Goal: Task Accomplishment & Management: Use online tool/utility

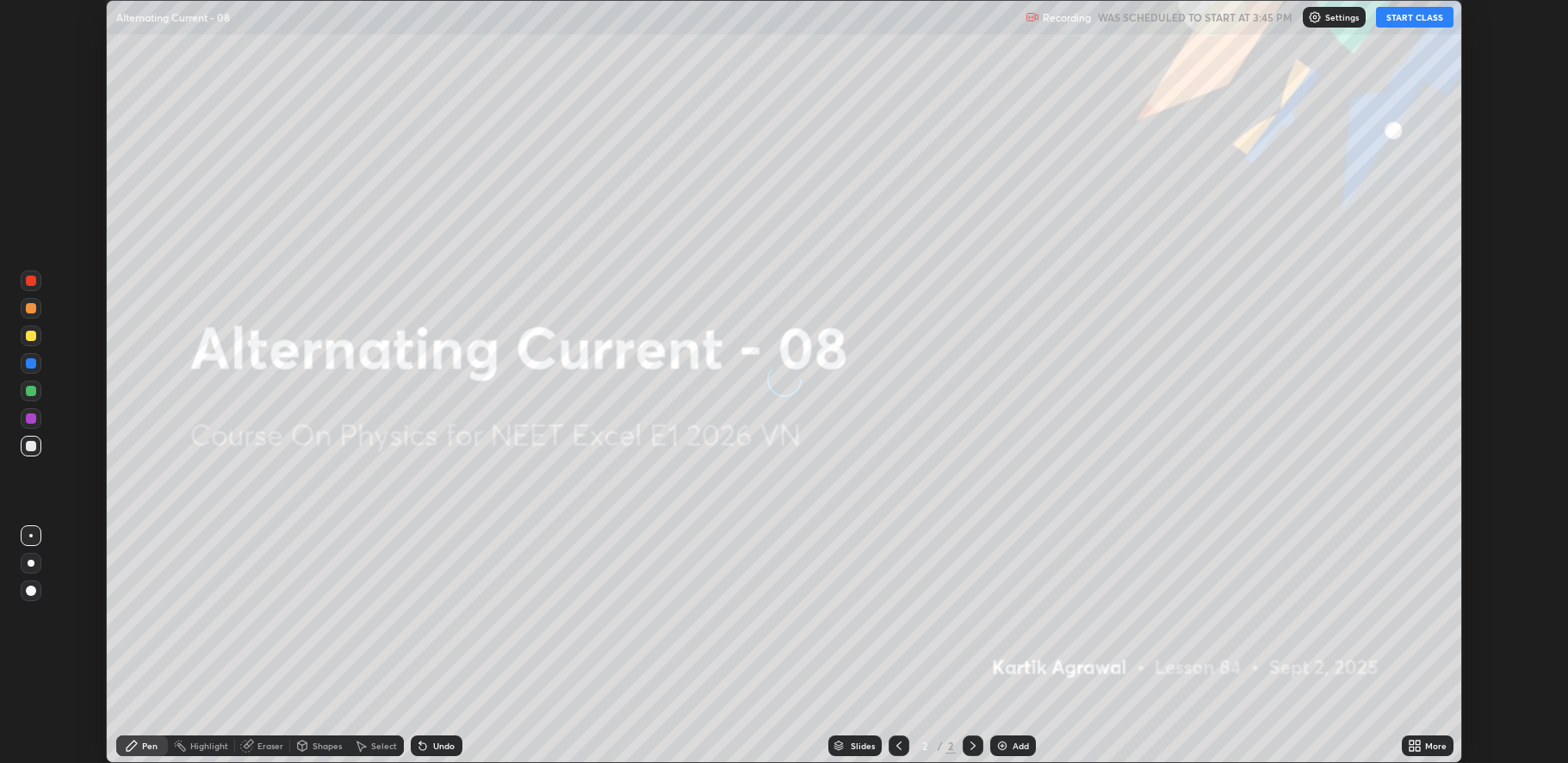
scroll to position [763, 1568]
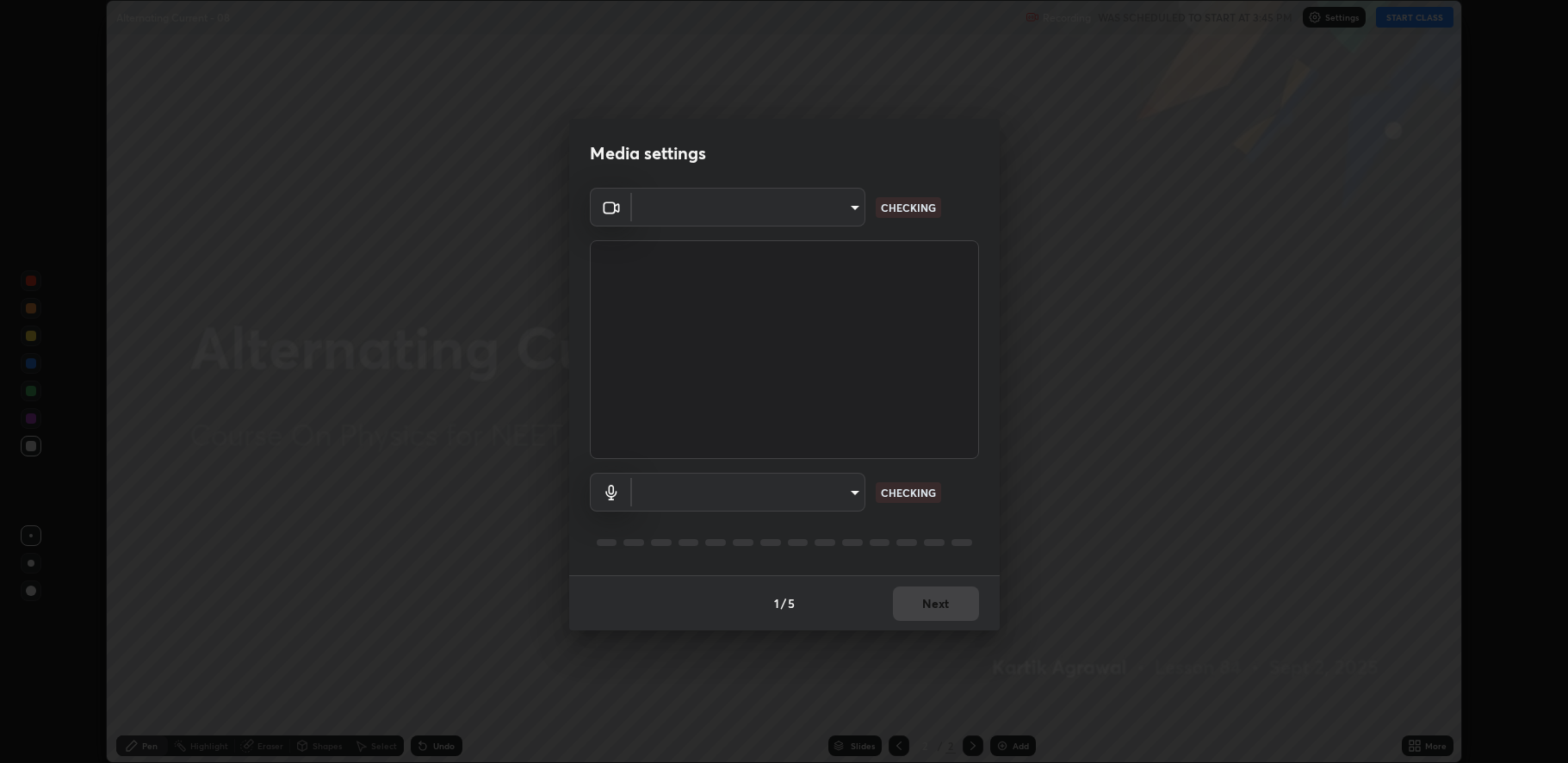
type input "fbf3bf66c54ebdc22d4a916e1eeea5187fc1625fd733ae2b86b360c30985395f"
click at [703, 485] on body "Erase all Alternating Current - 08 Recording WAS SCHEDULED TO START AT 3:45 PM …" at bounding box center [784, 382] width 1568 height 763
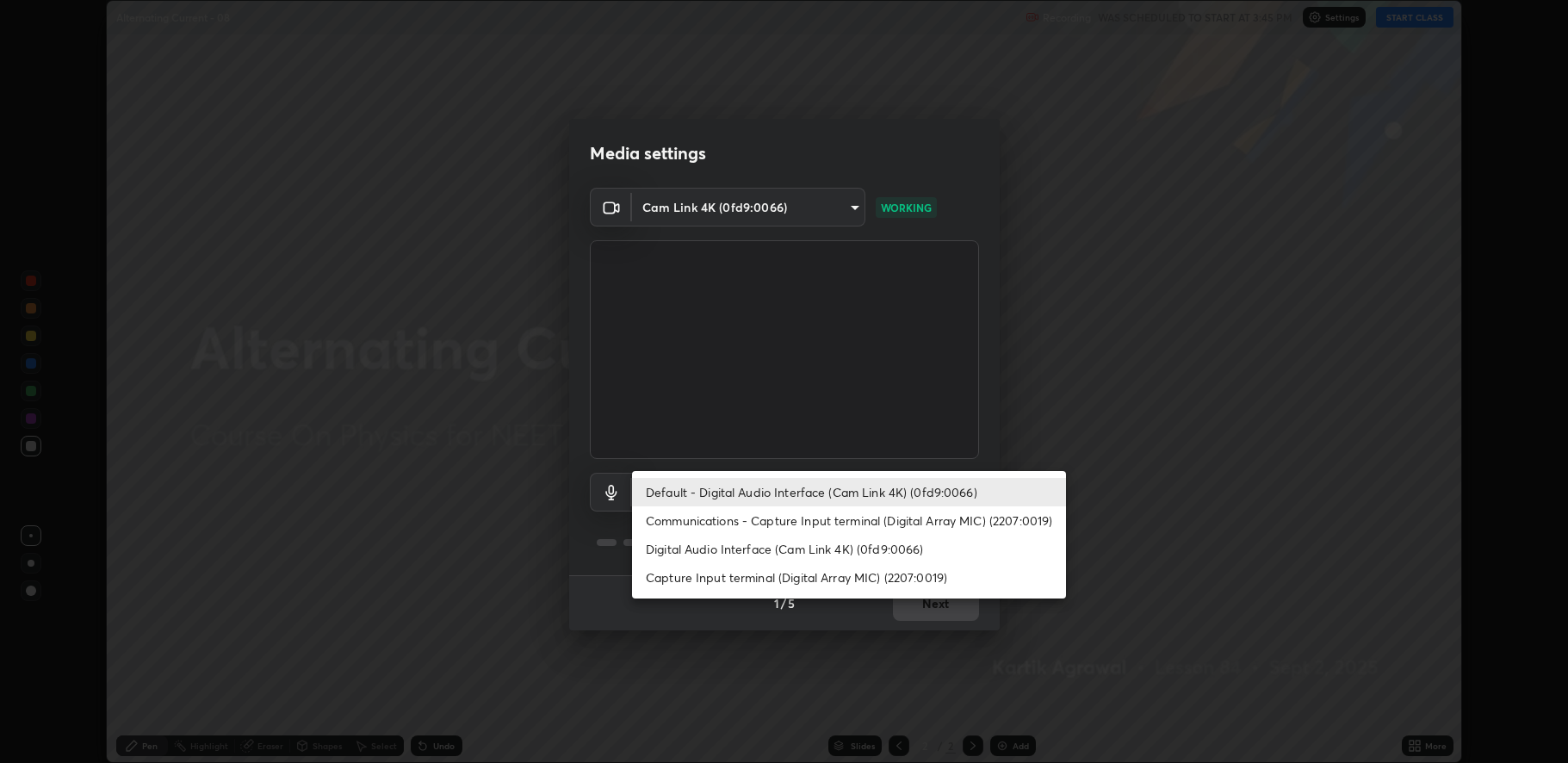
click at [711, 547] on li "Digital Audio Interface (Cam Link 4K) (0fd9:0066)" at bounding box center [849, 548] width 434 height 28
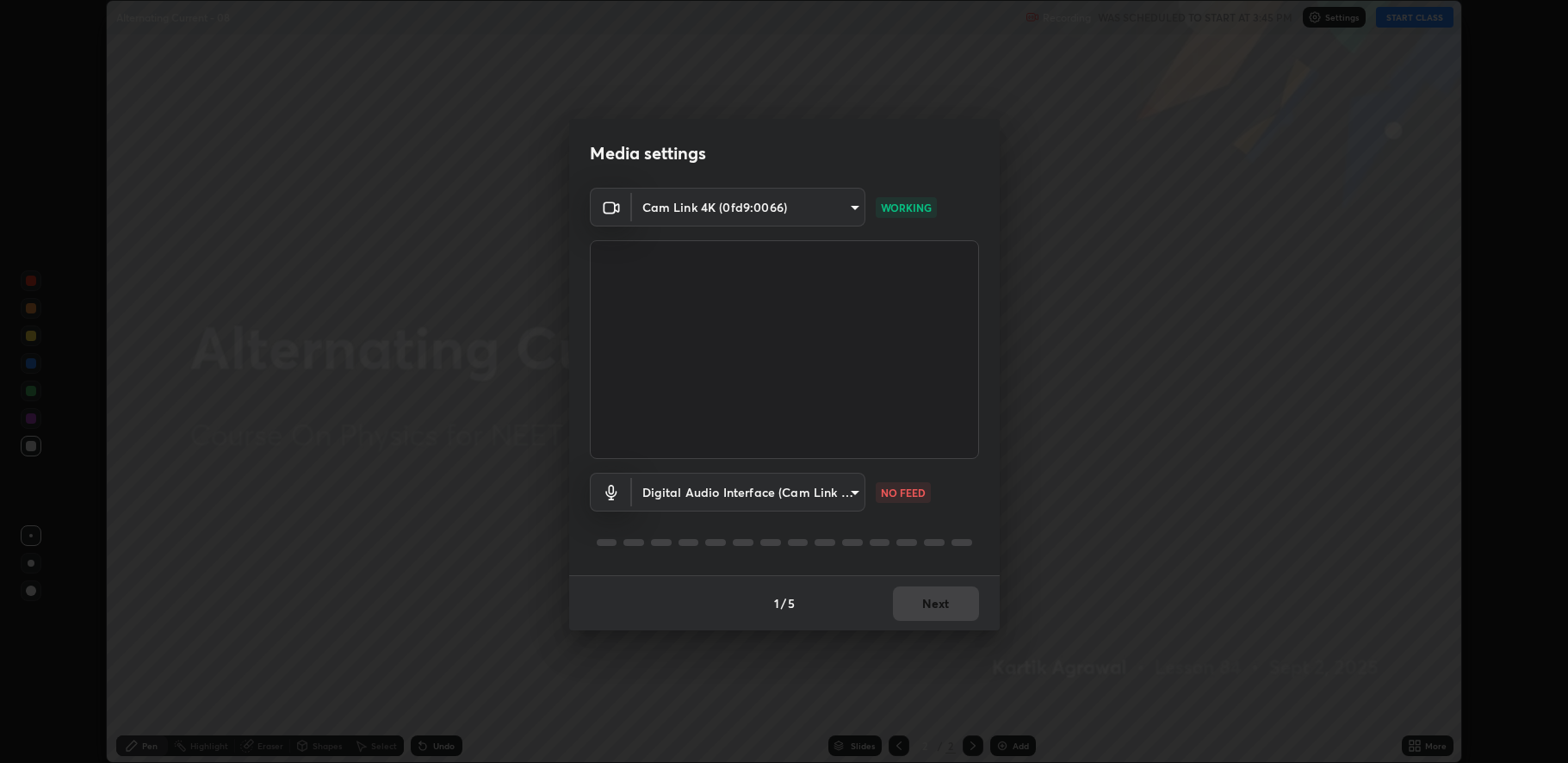
click at [717, 490] on body "Erase all Alternating Current - 08 Recording WAS SCHEDULED TO START AT 3:45 PM …" at bounding box center [784, 382] width 1568 height 763
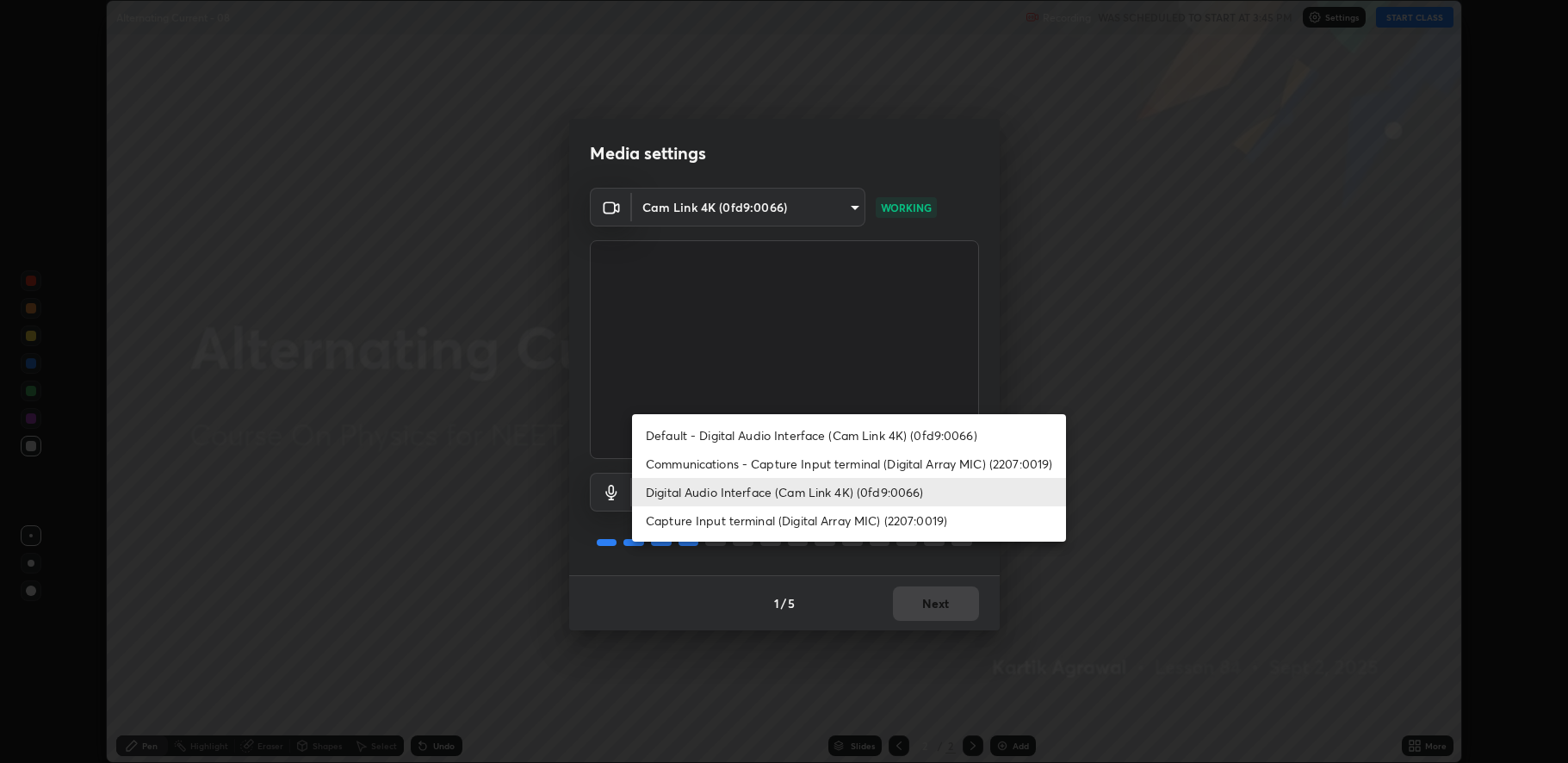
click at [731, 444] on li "Default - Digital Audio Interface (Cam Link 4K) (0fd9:0066)" at bounding box center [849, 435] width 434 height 28
type input "default"
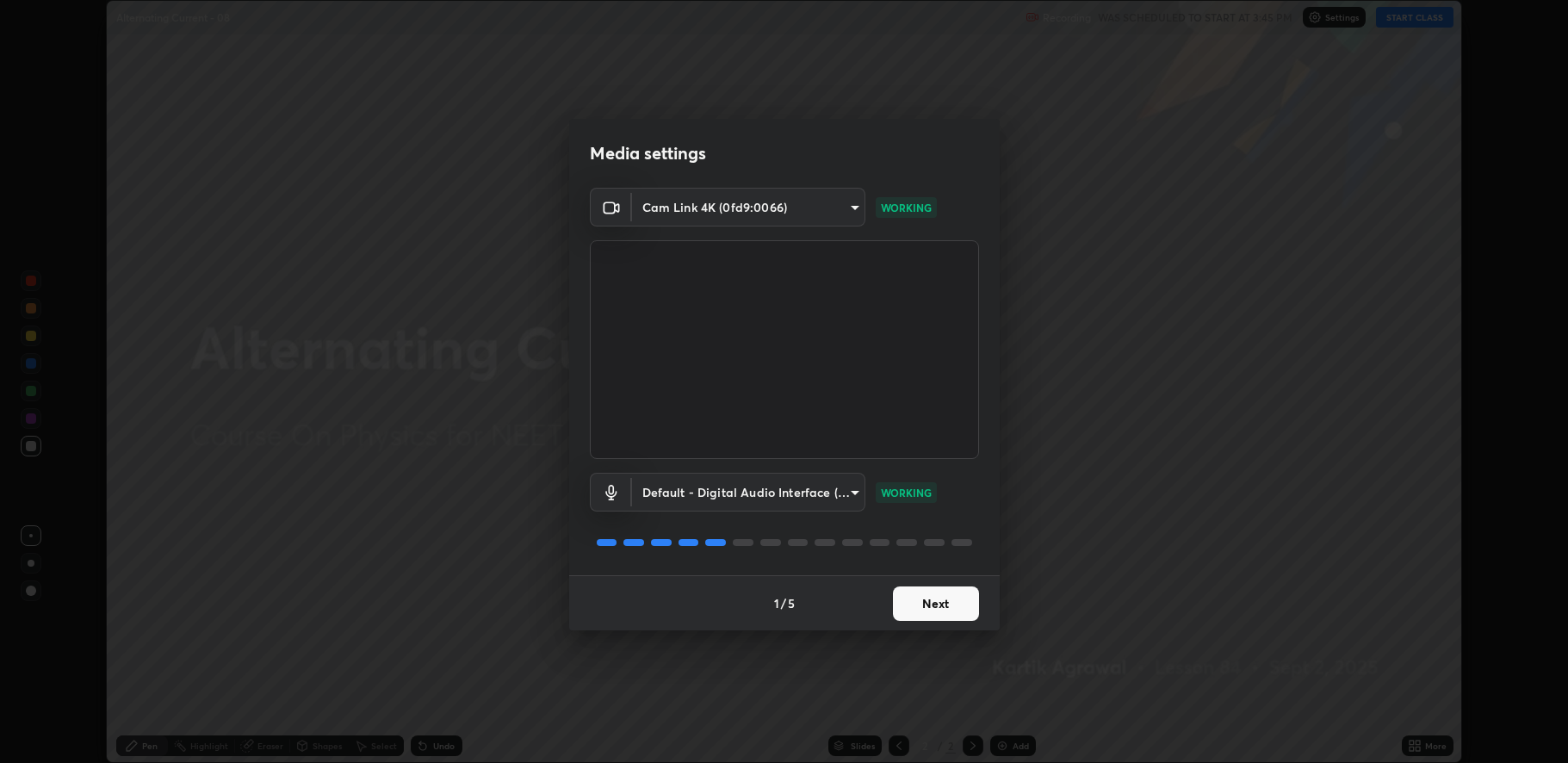
click at [912, 600] on button "Next" at bounding box center [936, 603] width 86 height 34
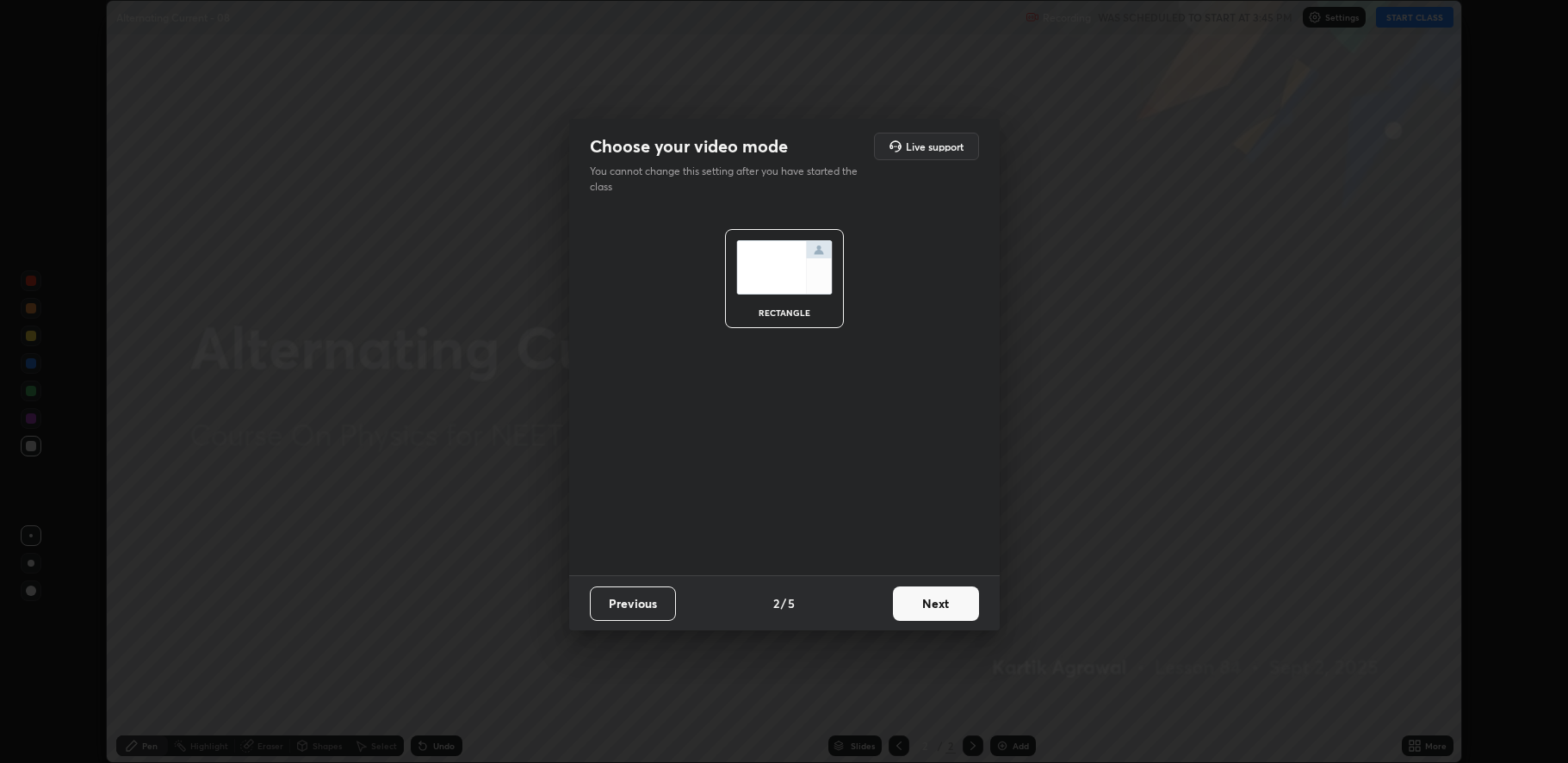
click at [917, 606] on button "Next" at bounding box center [936, 603] width 86 height 34
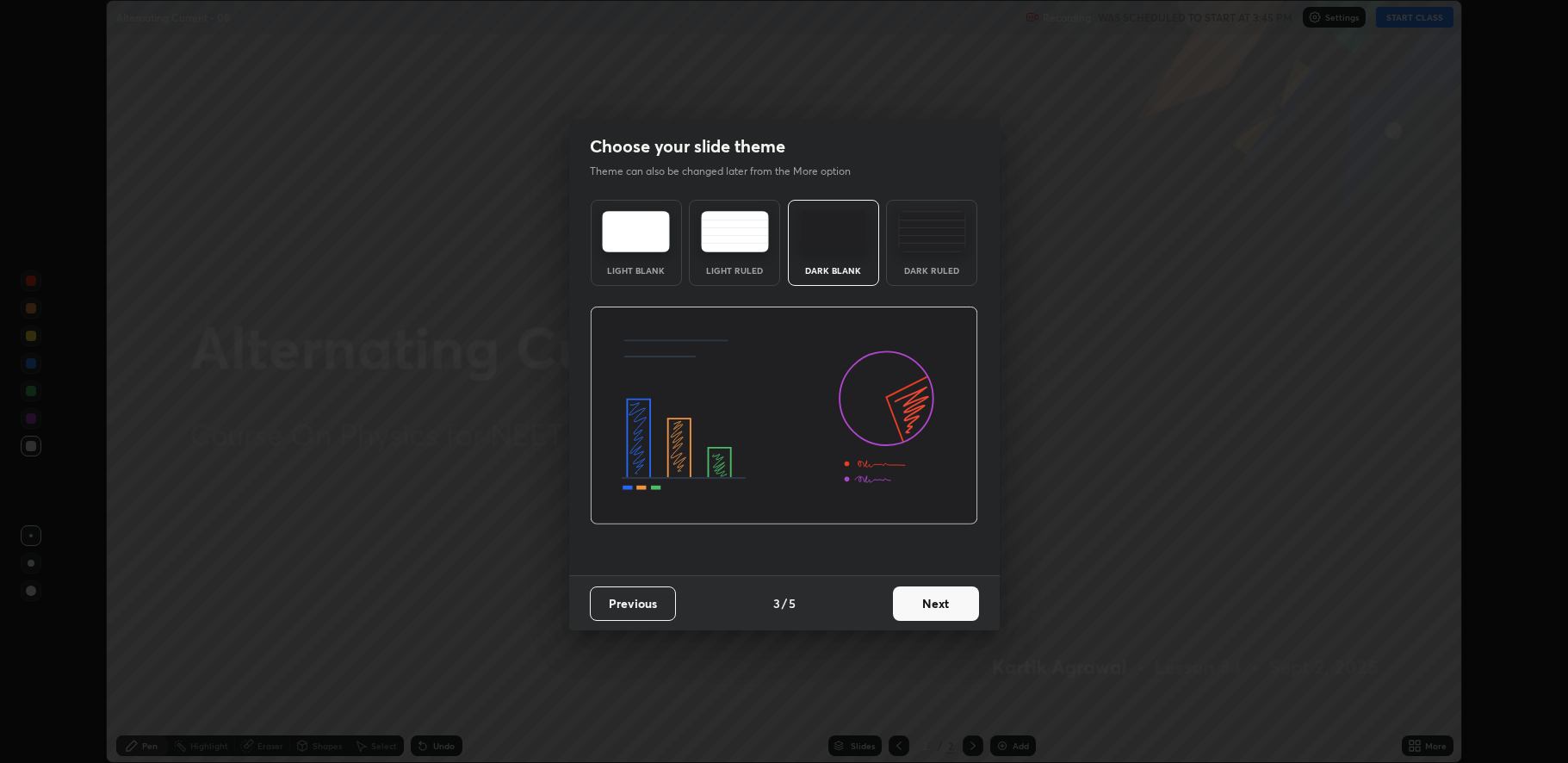
click at [932, 606] on button "Next" at bounding box center [936, 603] width 86 height 34
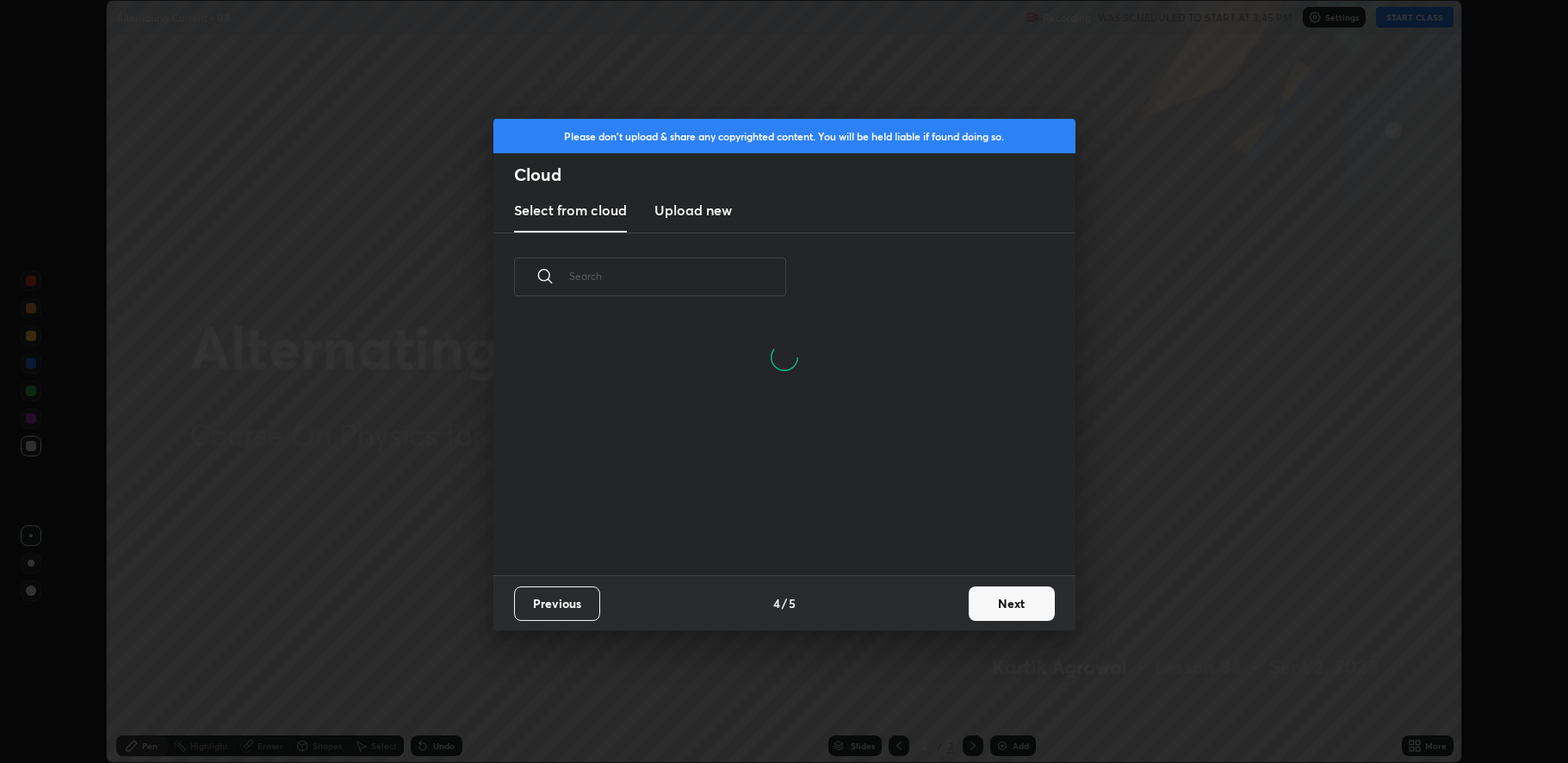
click at [994, 609] on button "Next" at bounding box center [1012, 603] width 86 height 34
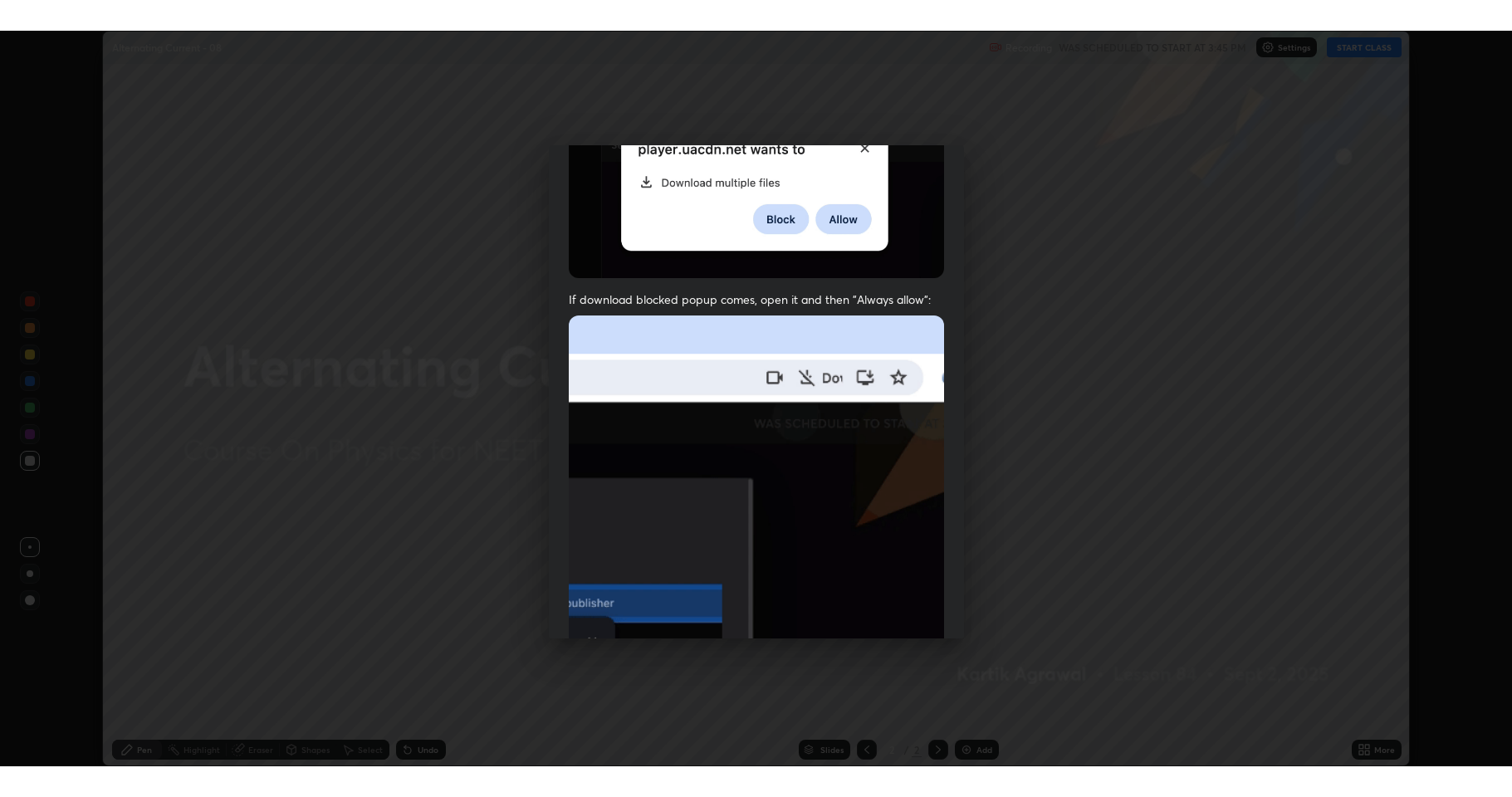
scroll to position [337, 0]
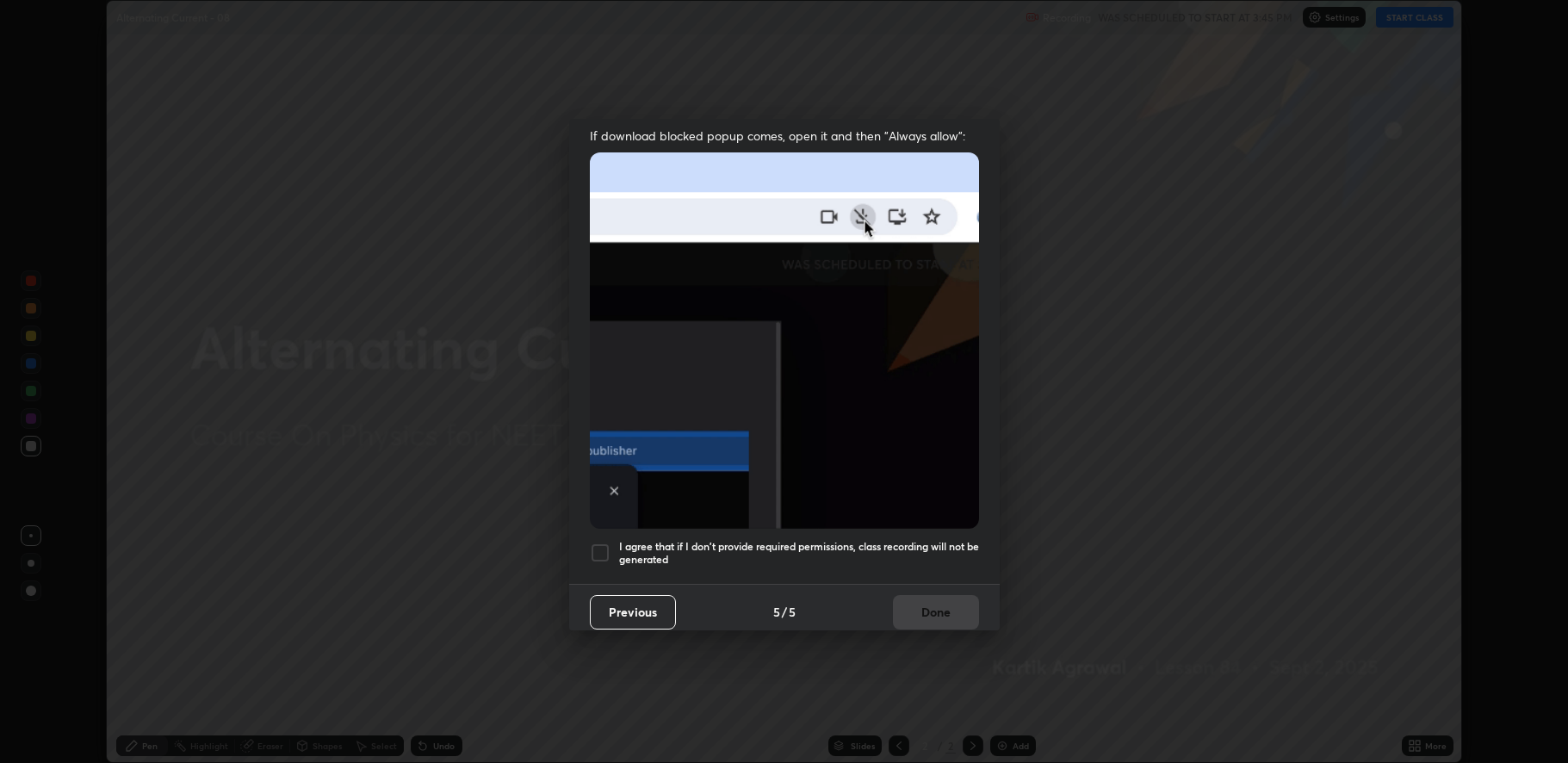
click at [598, 544] on div at bounding box center [600, 552] width 20 height 20
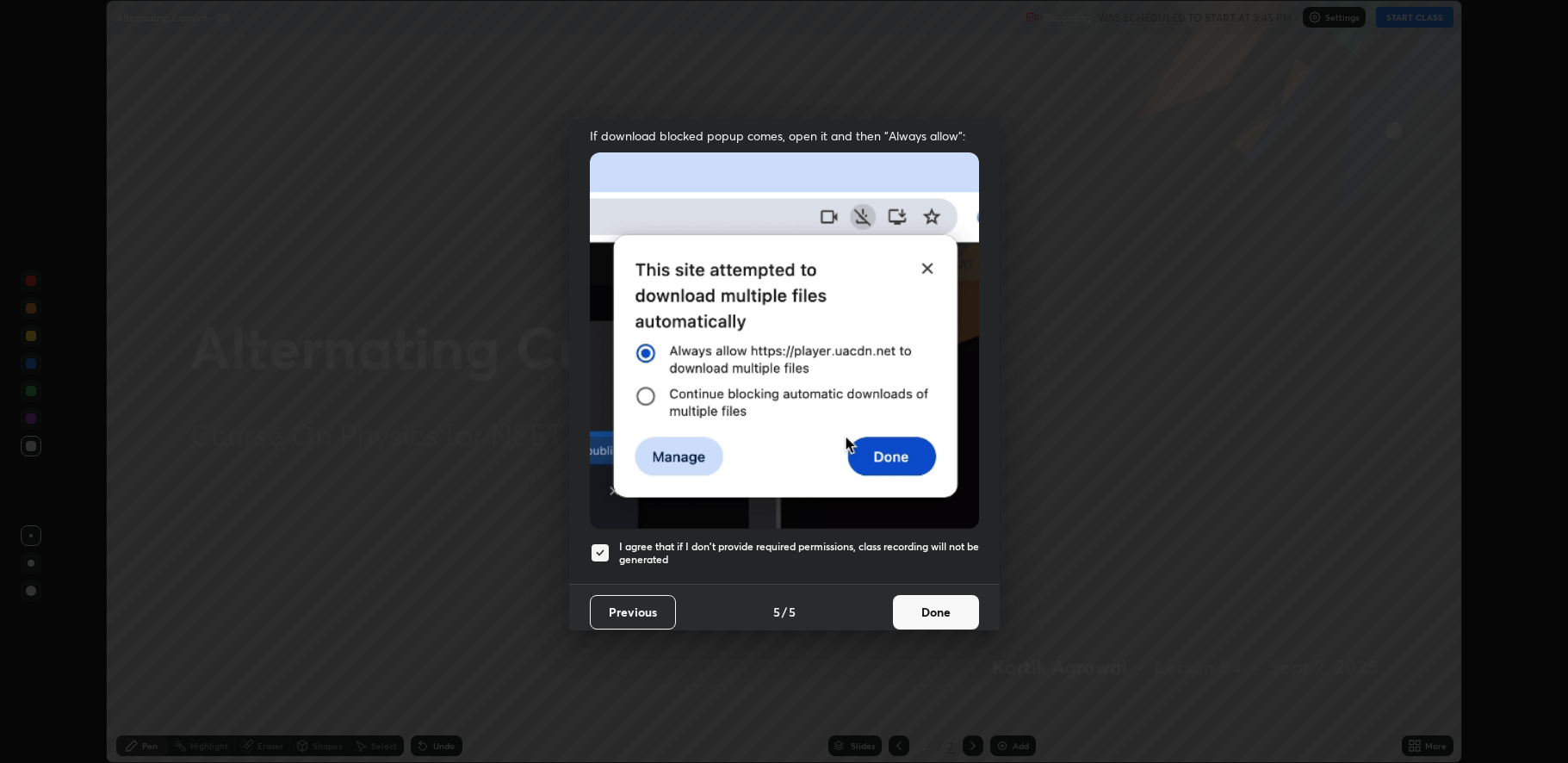
click at [927, 609] on button "Done" at bounding box center [936, 611] width 86 height 34
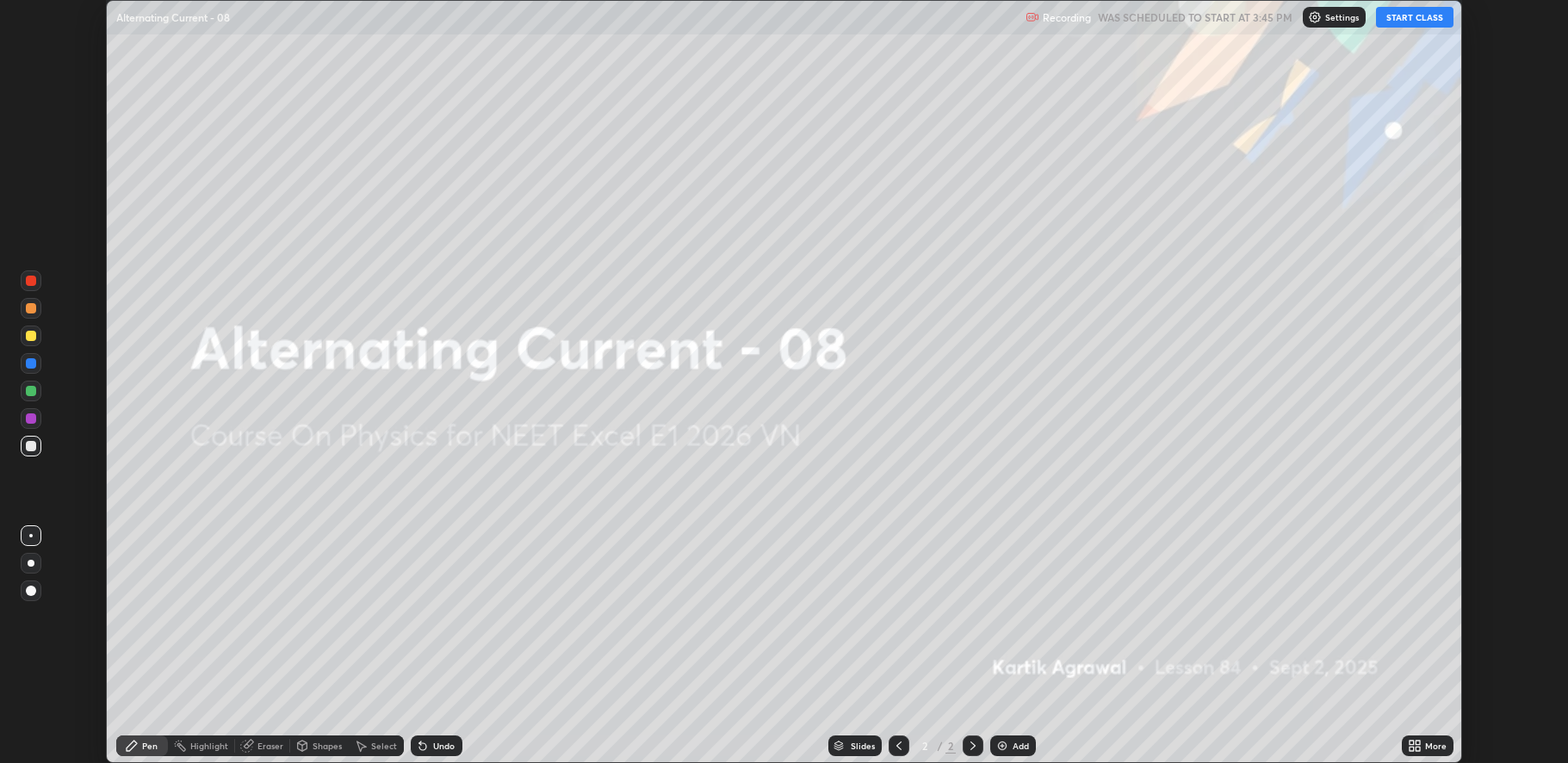
click at [1420, 750] on icon at bounding box center [1417, 748] width 5 height 5
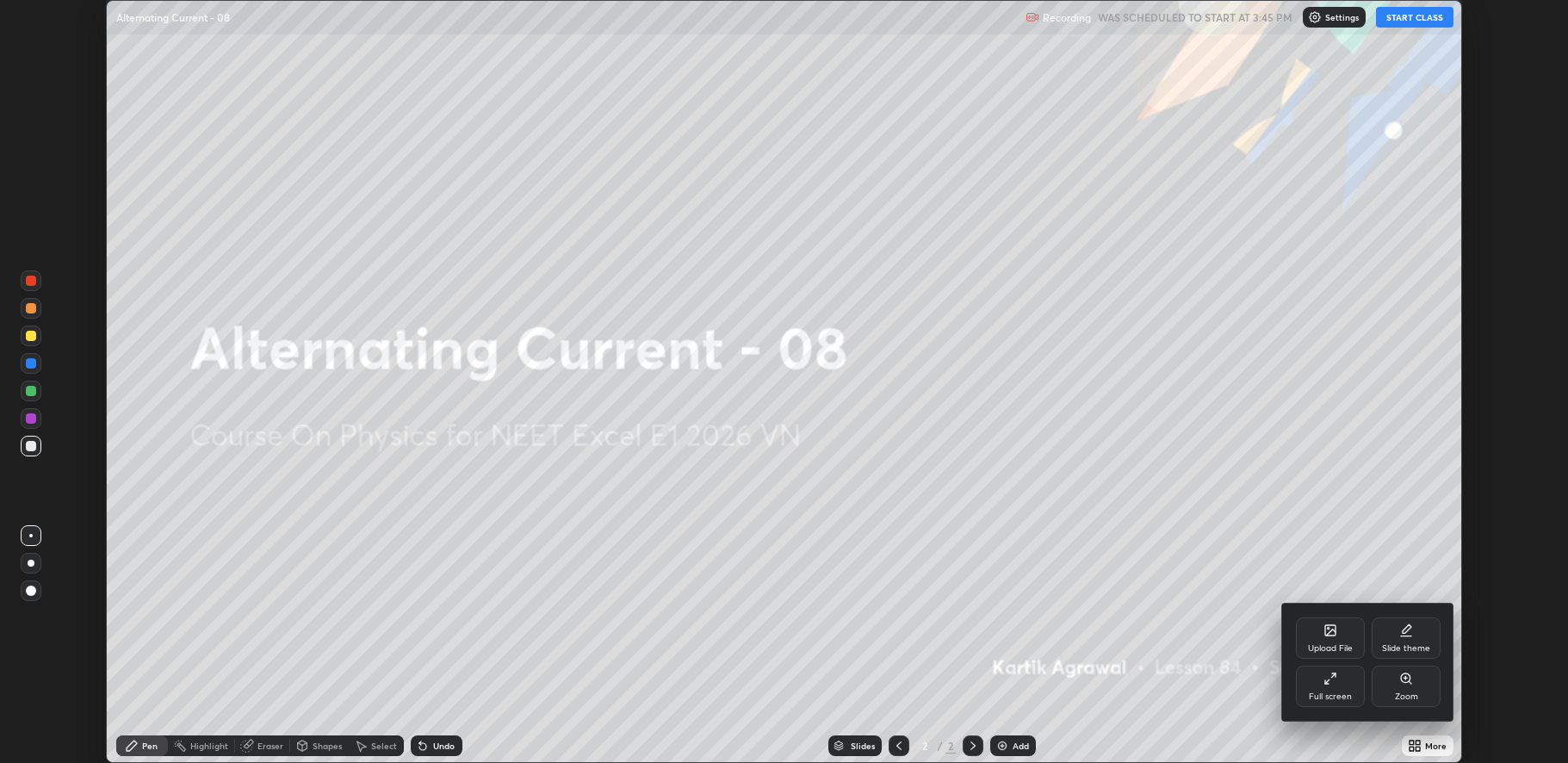
click at [1345, 685] on div "Full screen" at bounding box center [1330, 686] width 69 height 41
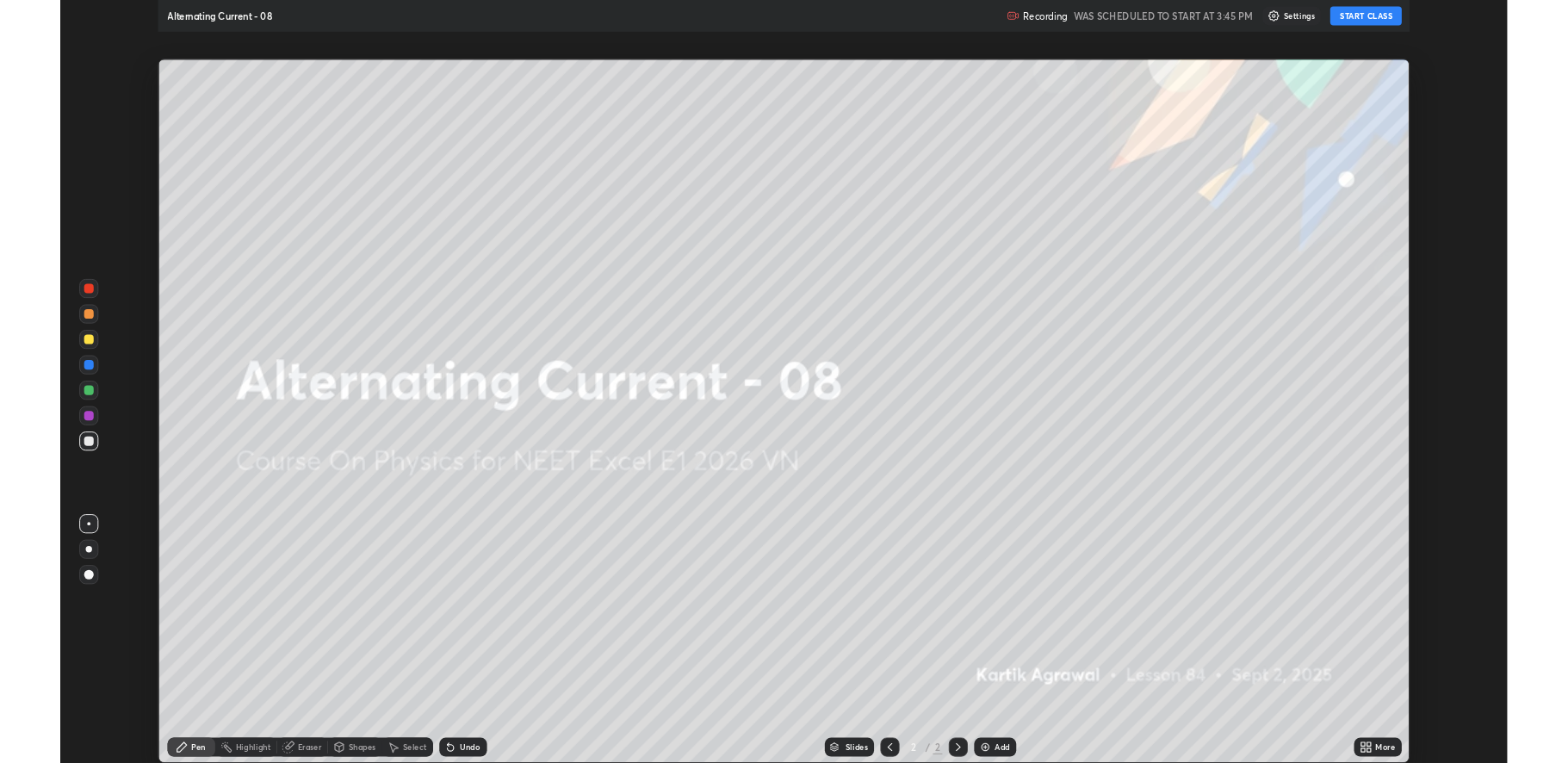
scroll to position [826, 1568]
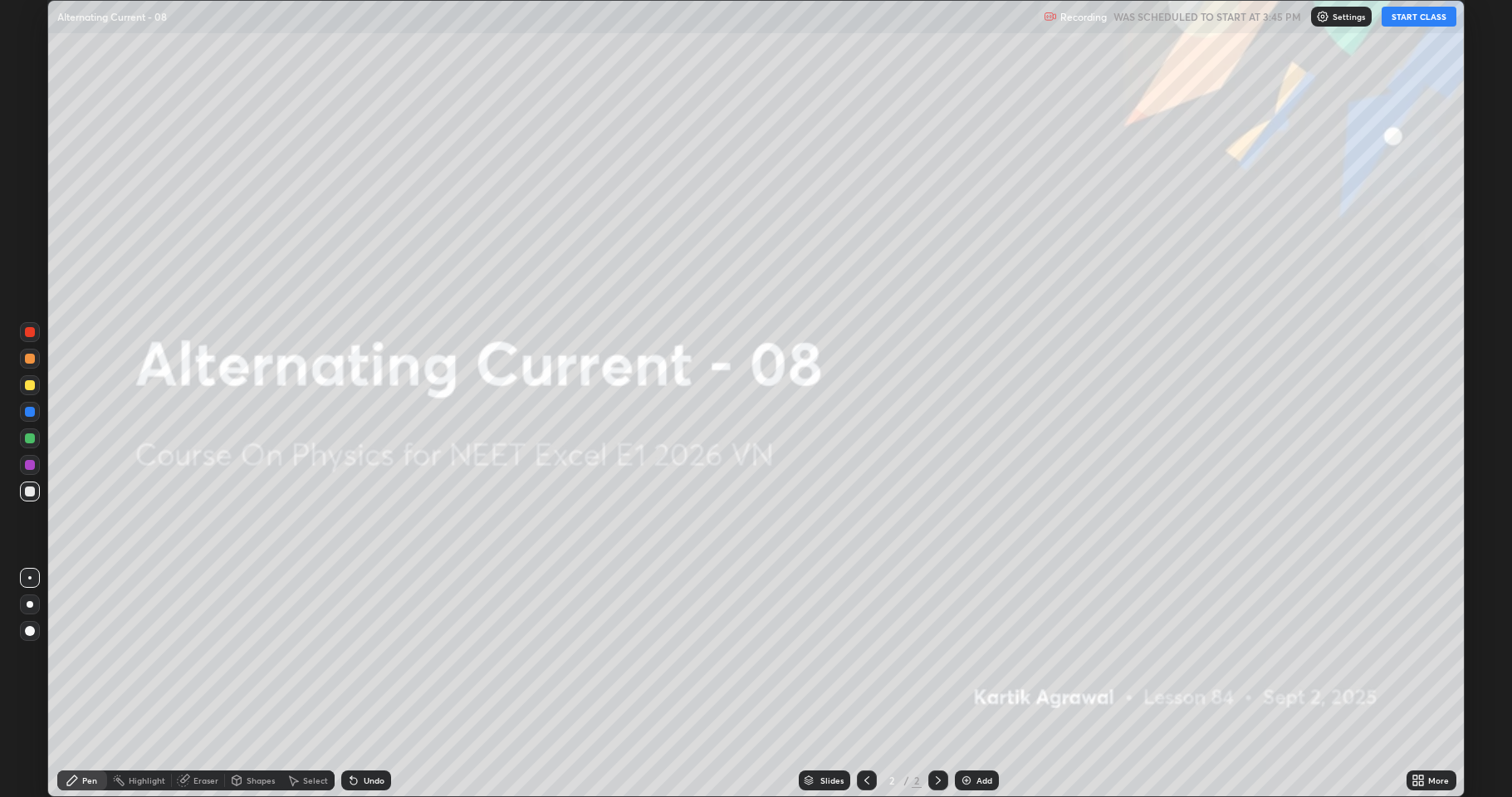
click at [1417, 14] on button "START CLASS" at bounding box center [1419, 16] width 74 height 20
click at [973, 735] on div "Add" at bounding box center [977, 780] width 44 height 20
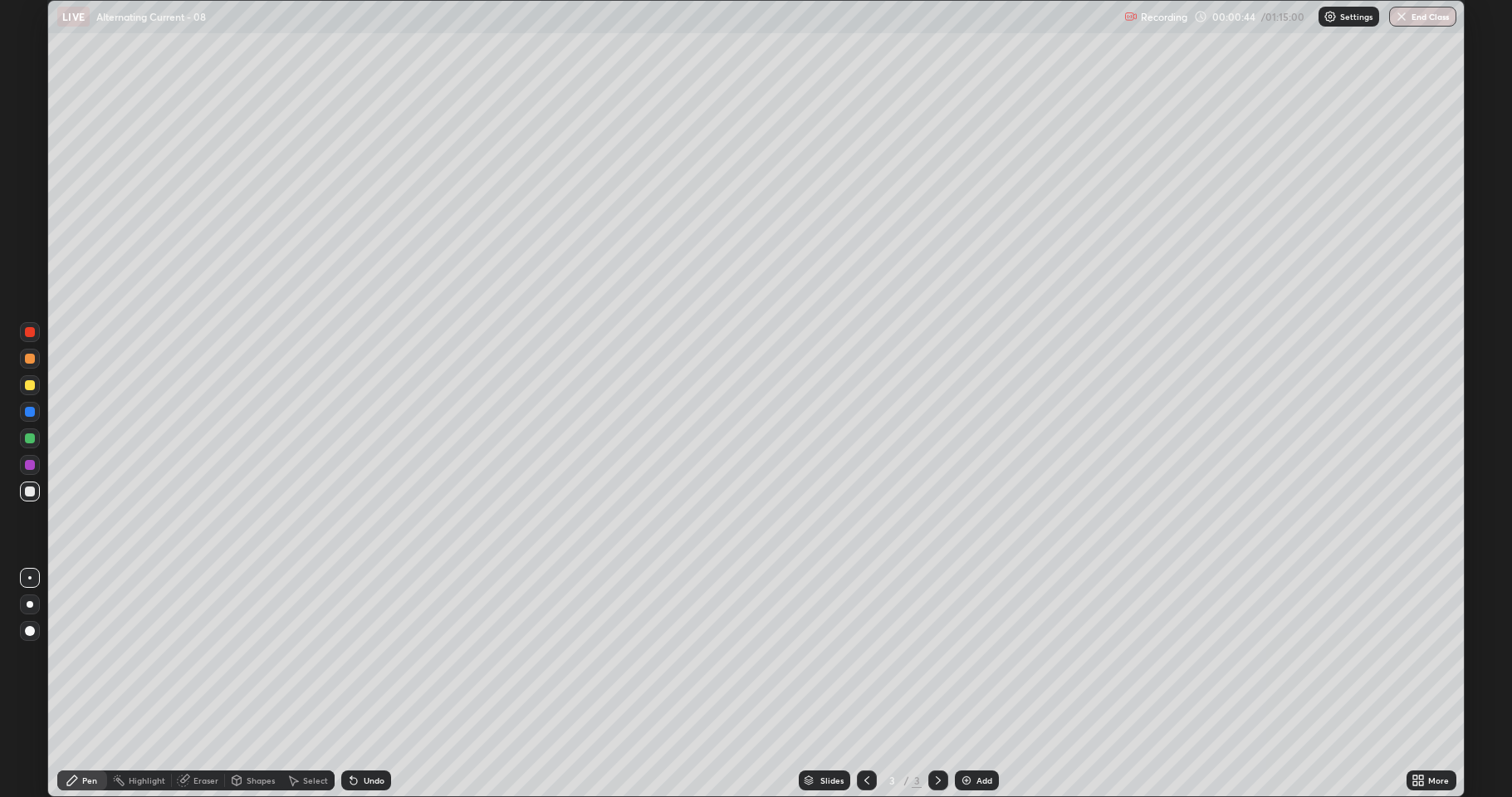
click at [33, 356] on div at bounding box center [29, 358] width 10 height 10
click at [31, 438] on div at bounding box center [29, 438] width 10 height 10
click at [306, 735] on div "Select" at bounding box center [308, 780] width 53 height 20
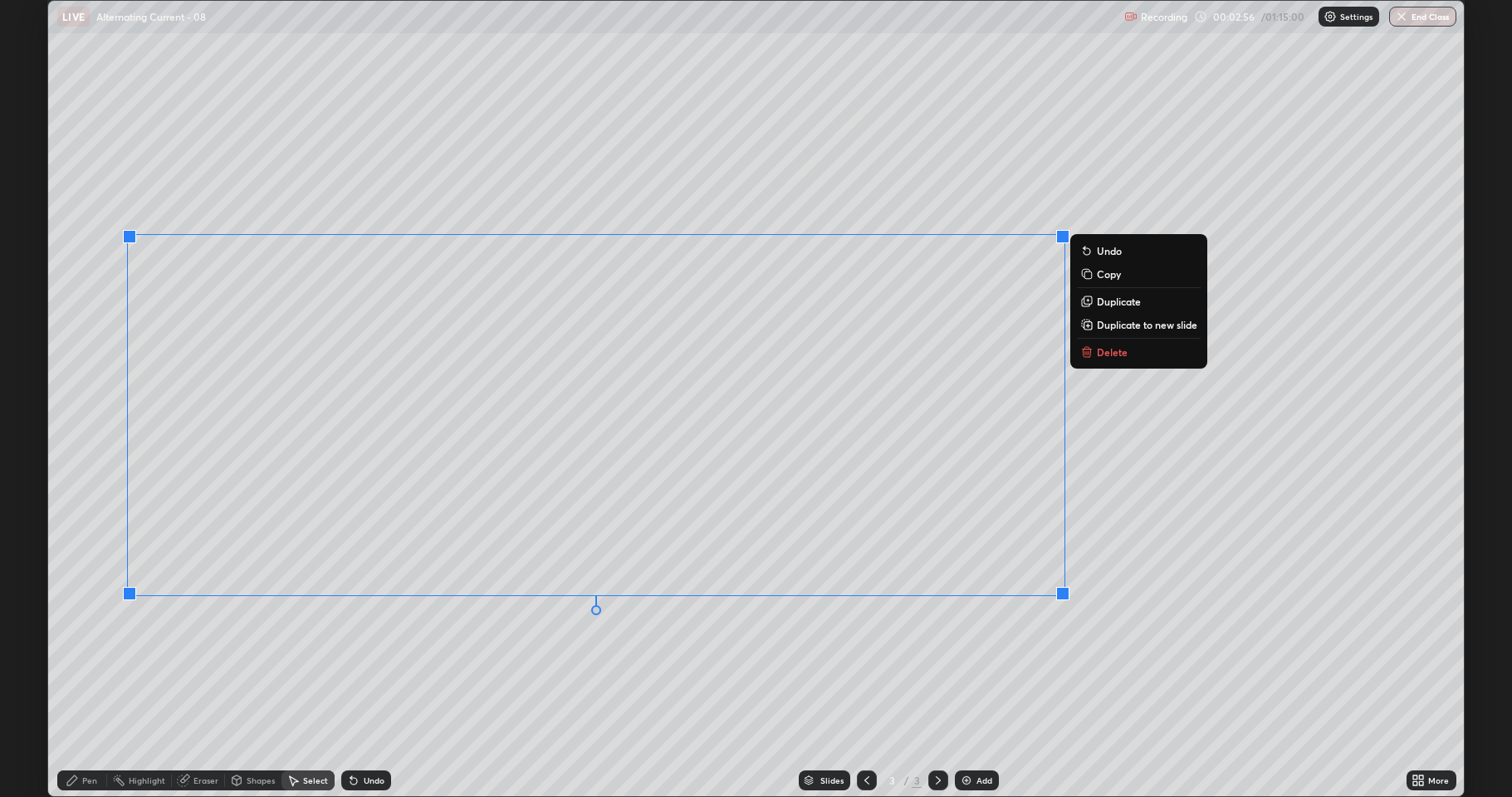
click at [1102, 352] on p "Delete" at bounding box center [1112, 351] width 31 height 13
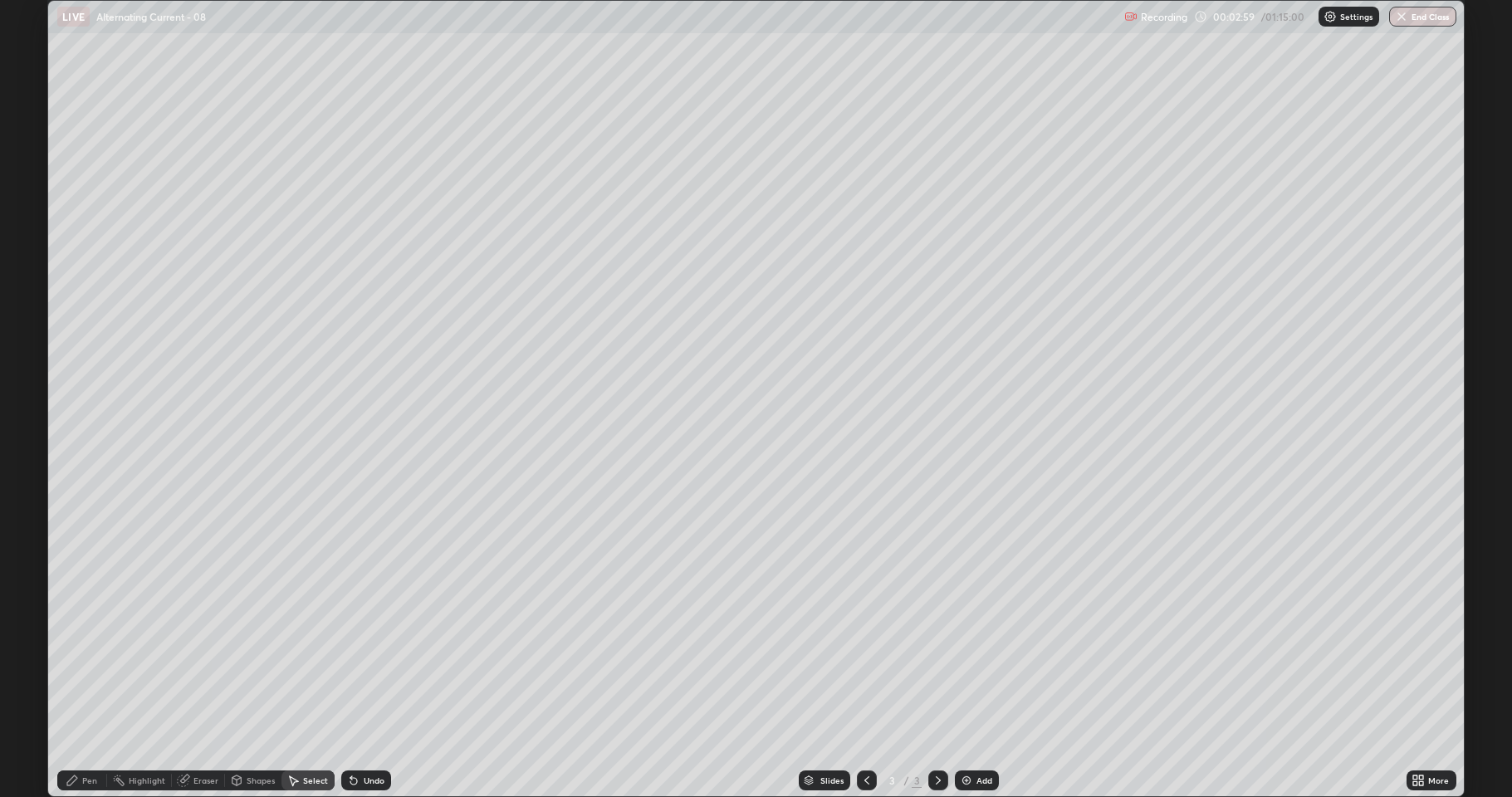
click at [86, 735] on div "Pen" at bounding box center [90, 779] width 15 height 8
click at [233, 735] on icon at bounding box center [237, 779] width 9 height 10
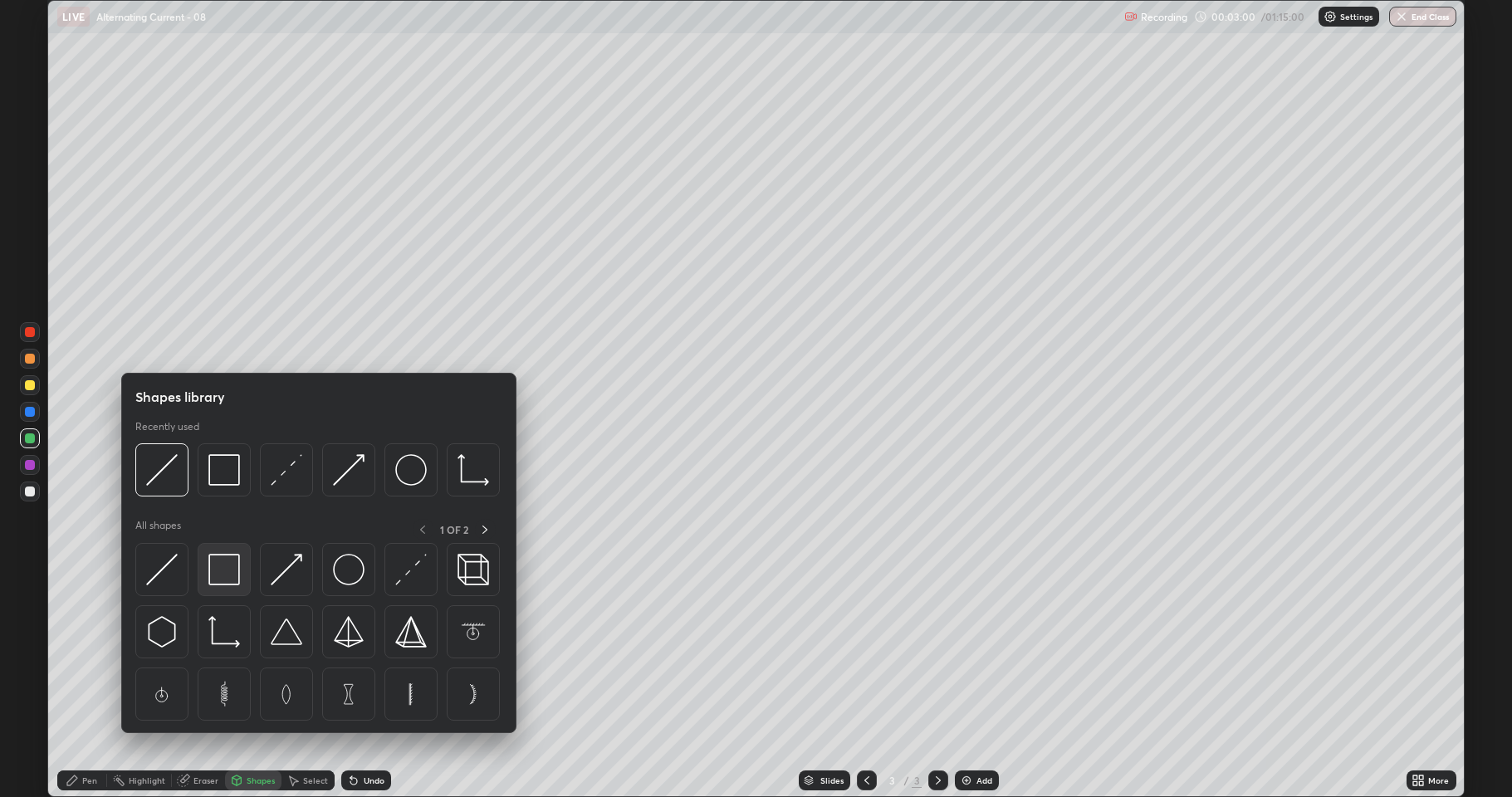
click at [219, 580] on img at bounding box center [224, 570] width 32 height 32
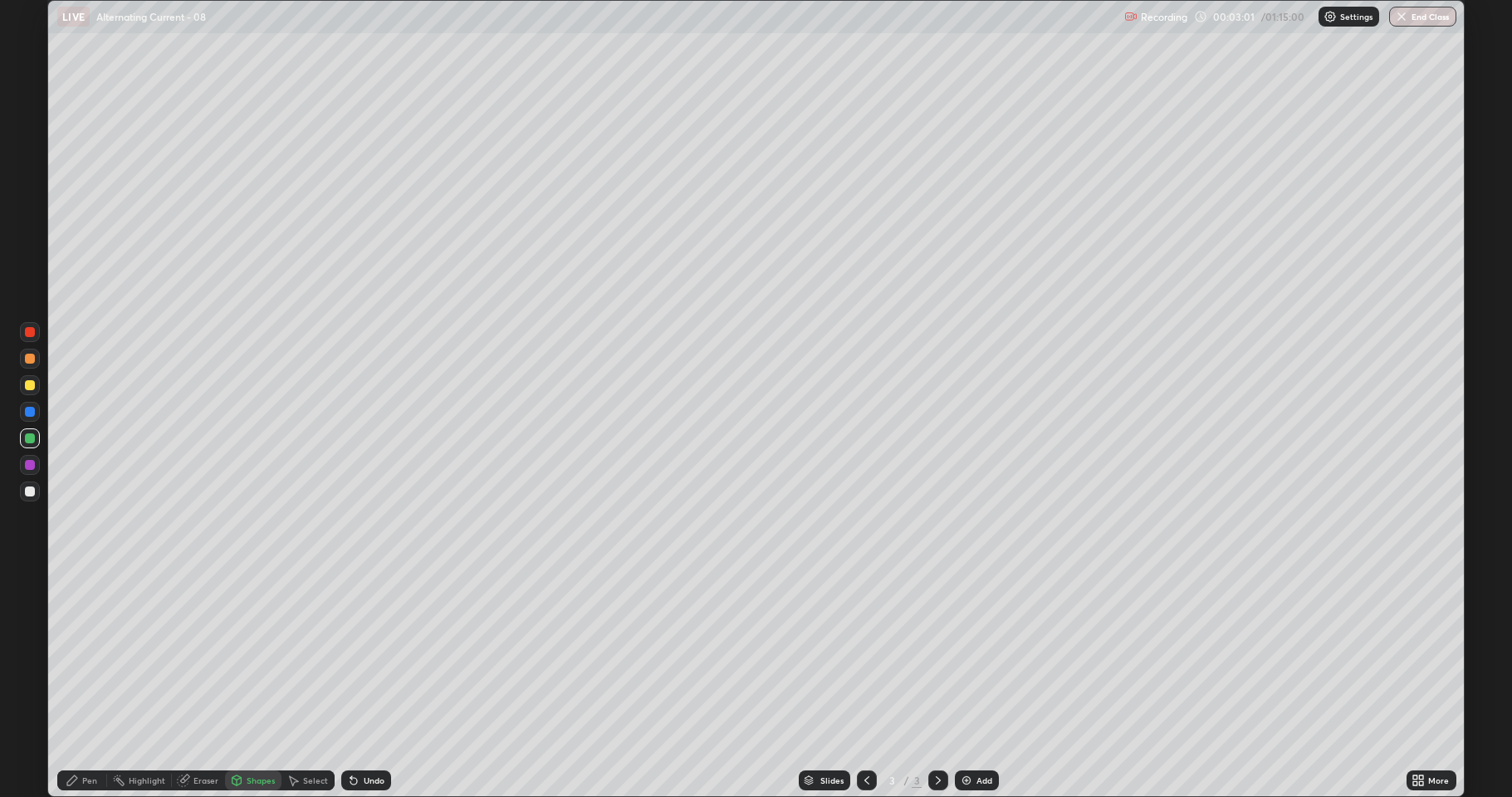
click at [25, 387] on div at bounding box center [29, 385] width 10 height 10
click at [209, 735] on div "Eraser" at bounding box center [206, 779] width 25 height 8
click at [82, 735] on div "Pen" at bounding box center [82, 780] width 50 height 20
click at [27, 441] on div at bounding box center [29, 438] width 10 height 10
click at [30, 491] on div at bounding box center [29, 491] width 10 height 10
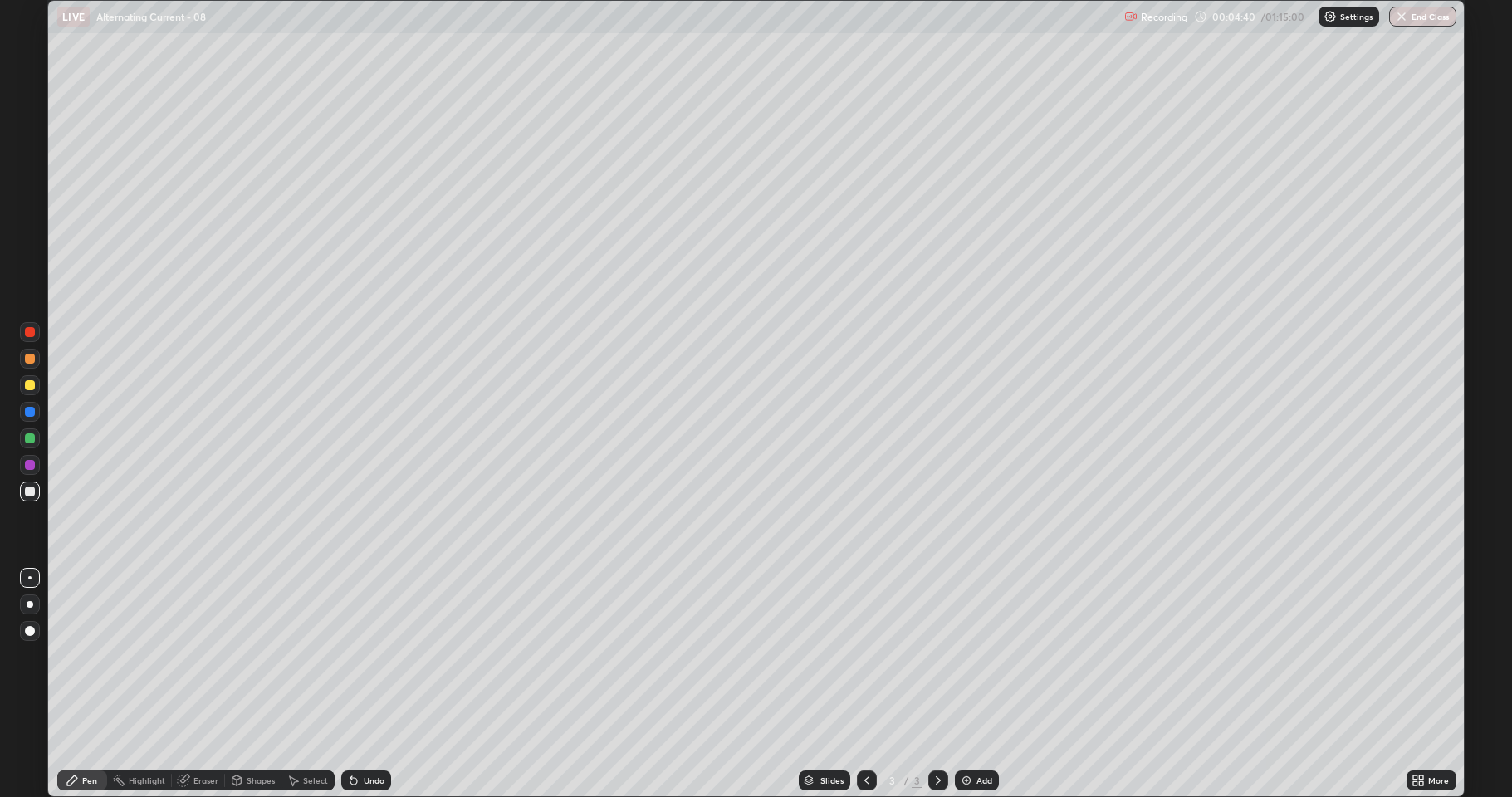
click at [26, 487] on div at bounding box center [29, 491] width 20 height 20
click at [31, 385] on div at bounding box center [29, 385] width 10 height 10
click at [193, 735] on div "Eraser" at bounding box center [206, 779] width 25 height 8
click at [33, 727] on icon at bounding box center [29, 724] width 13 height 14
click at [364, 735] on div "Undo" at bounding box center [373, 779] width 20 height 8
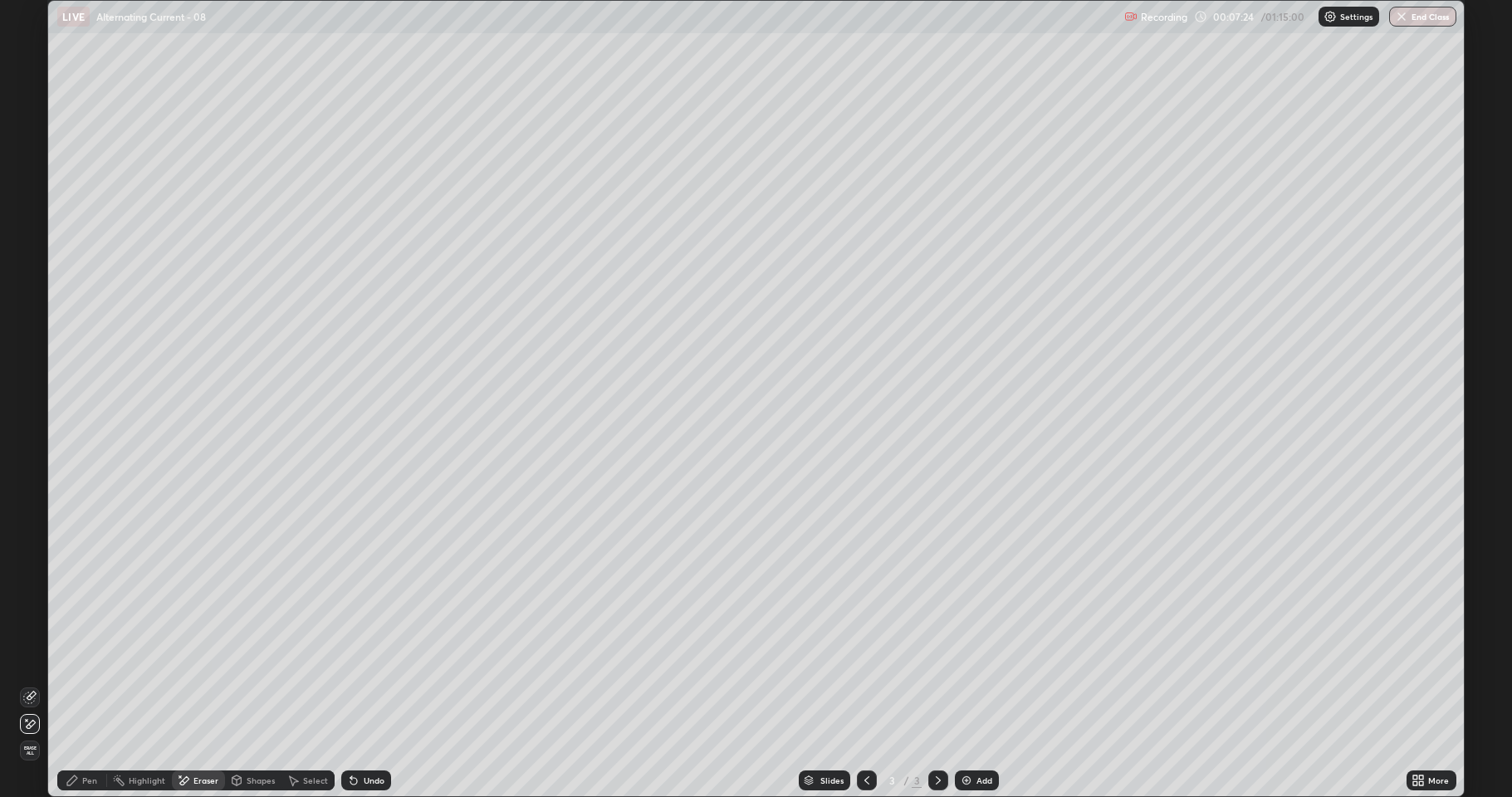
click at [78, 735] on div "Pen" at bounding box center [82, 780] width 50 height 20
click at [201, 735] on div "Eraser" at bounding box center [206, 779] width 25 height 8
click at [73, 735] on icon at bounding box center [72, 780] width 13 height 13
click at [76, 735] on icon at bounding box center [72, 780] width 13 height 13
click at [30, 492] on div at bounding box center [29, 491] width 10 height 10
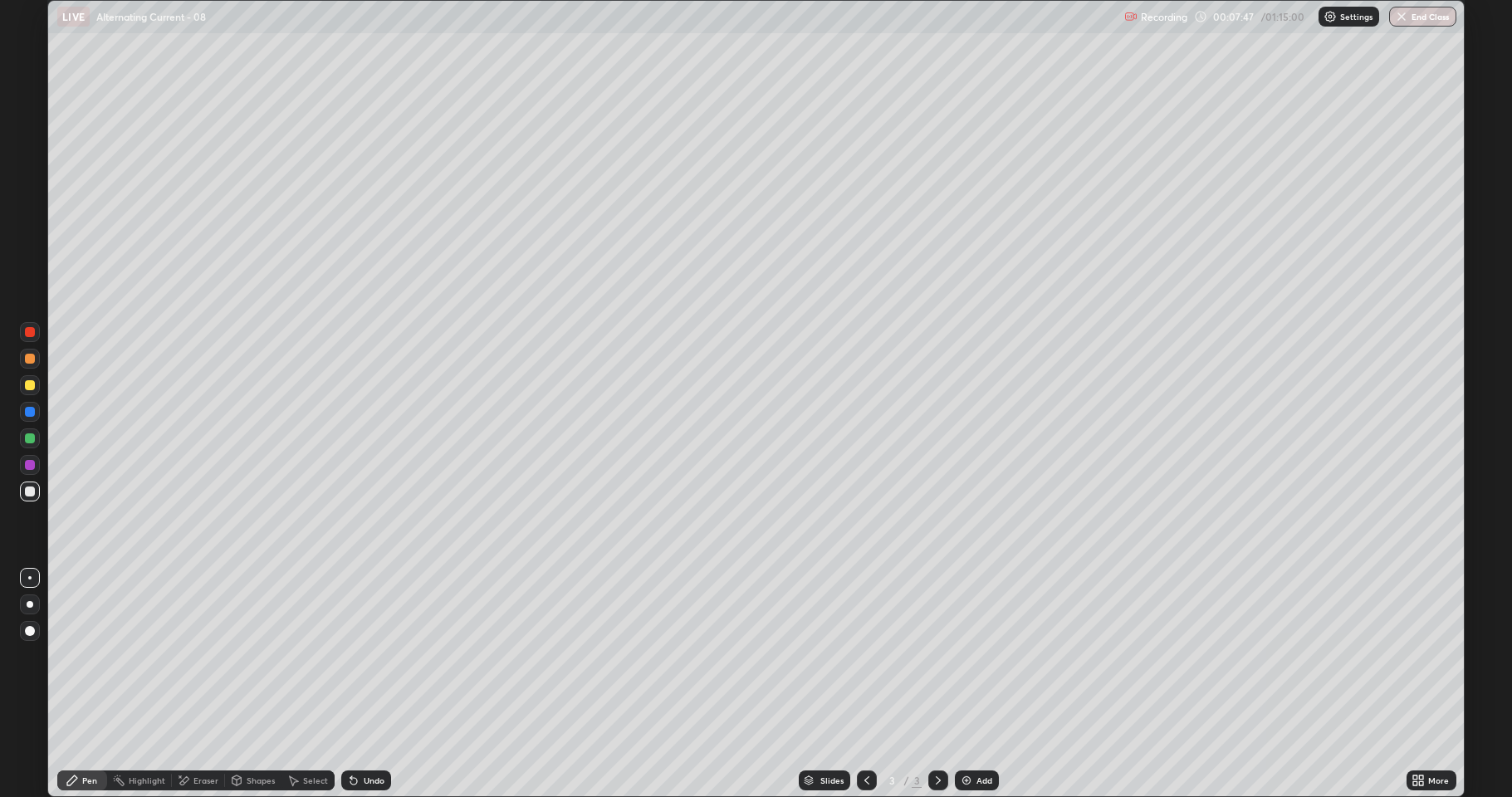
click at [31, 463] on div at bounding box center [29, 465] width 10 height 10
click at [30, 464] on div at bounding box center [29, 465] width 10 height 10
click at [29, 384] on div at bounding box center [29, 385] width 10 height 10
click at [356, 735] on div "Undo" at bounding box center [366, 780] width 50 height 20
click at [29, 358] on div at bounding box center [29, 358] width 10 height 10
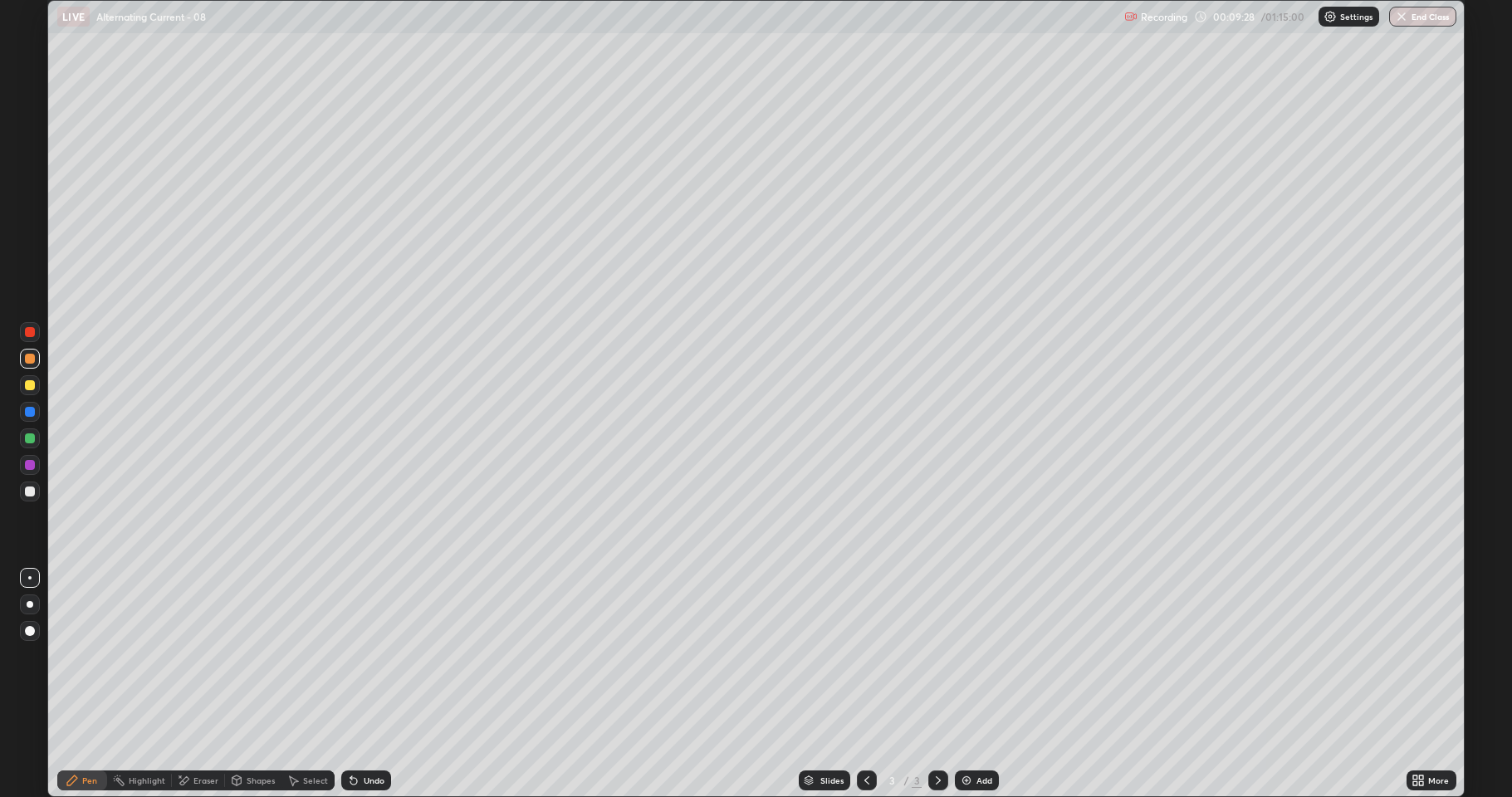
click at [983, 735] on div "Add" at bounding box center [984, 779] width 16 height 8
click at [31, 440] on div at bounding box center [29, 438] width 10 height 10
click at [867, 735] on icon at bounding box center [866, 780] width 13 height 13
click at [936, 735] on icon at bounding box center [938, 780] width 13 height 13
click at [858, 735] on div at bounding box center [866, 780] width 20 height 20
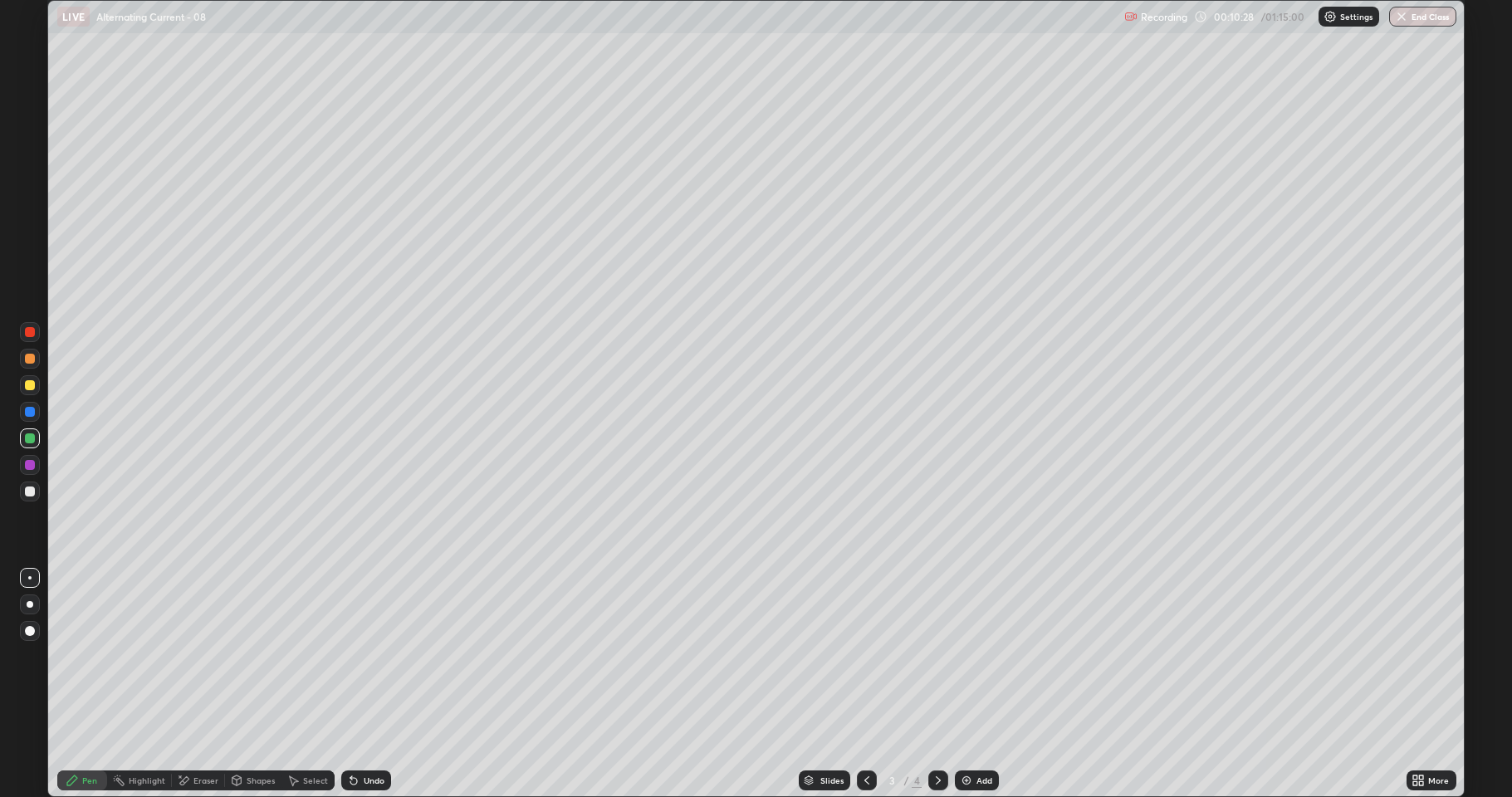
click at [936, 735] on icon at bounding box center [938, 780] width 13 height 13
click at [872, 735] on div at bounding box center [866, 780] width 20 height 20
click at [936, 735] on icon at bounding box center [938, 780] width 13 height 13
click at [976, 735] on div "Add" at bounding box center [984, 779] width 16 height 8
click at [24, 367] on div at bounding box center [29, 358] width 20 height 20
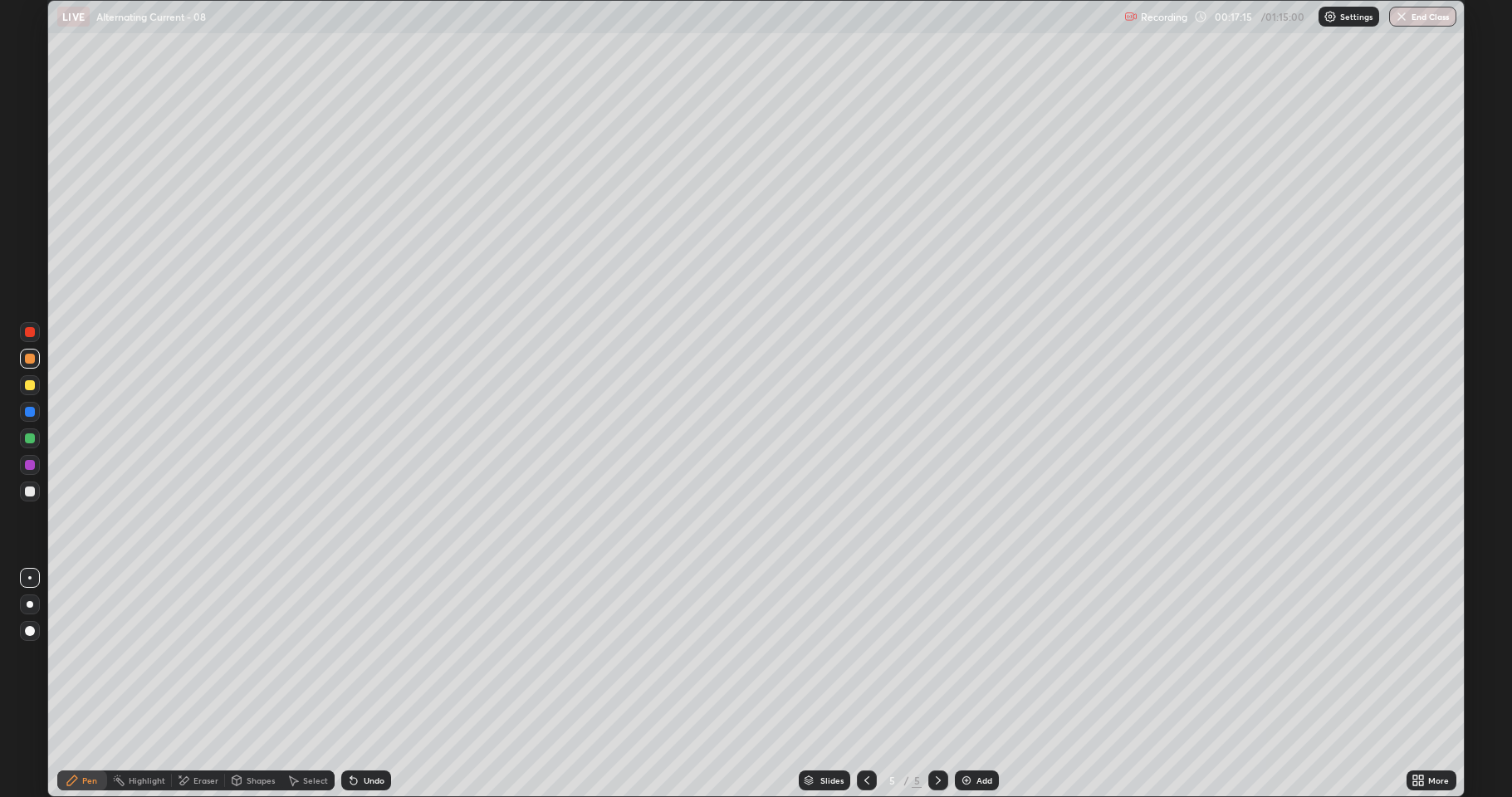
click at [33, 386] on div at bounding box center [29, 385] width 10 height 10
click at [33, 437] on div at bounding box center [29, 438] width 10 height 10
click at [27, 472] on div at bounding box center [29, 465] width 20 height 20
click at [33, 495] on div at bounding box center [29, 491] width 10 height 10
click at [33, 381] on div at bounding box center [29, 385] width 10 height 10
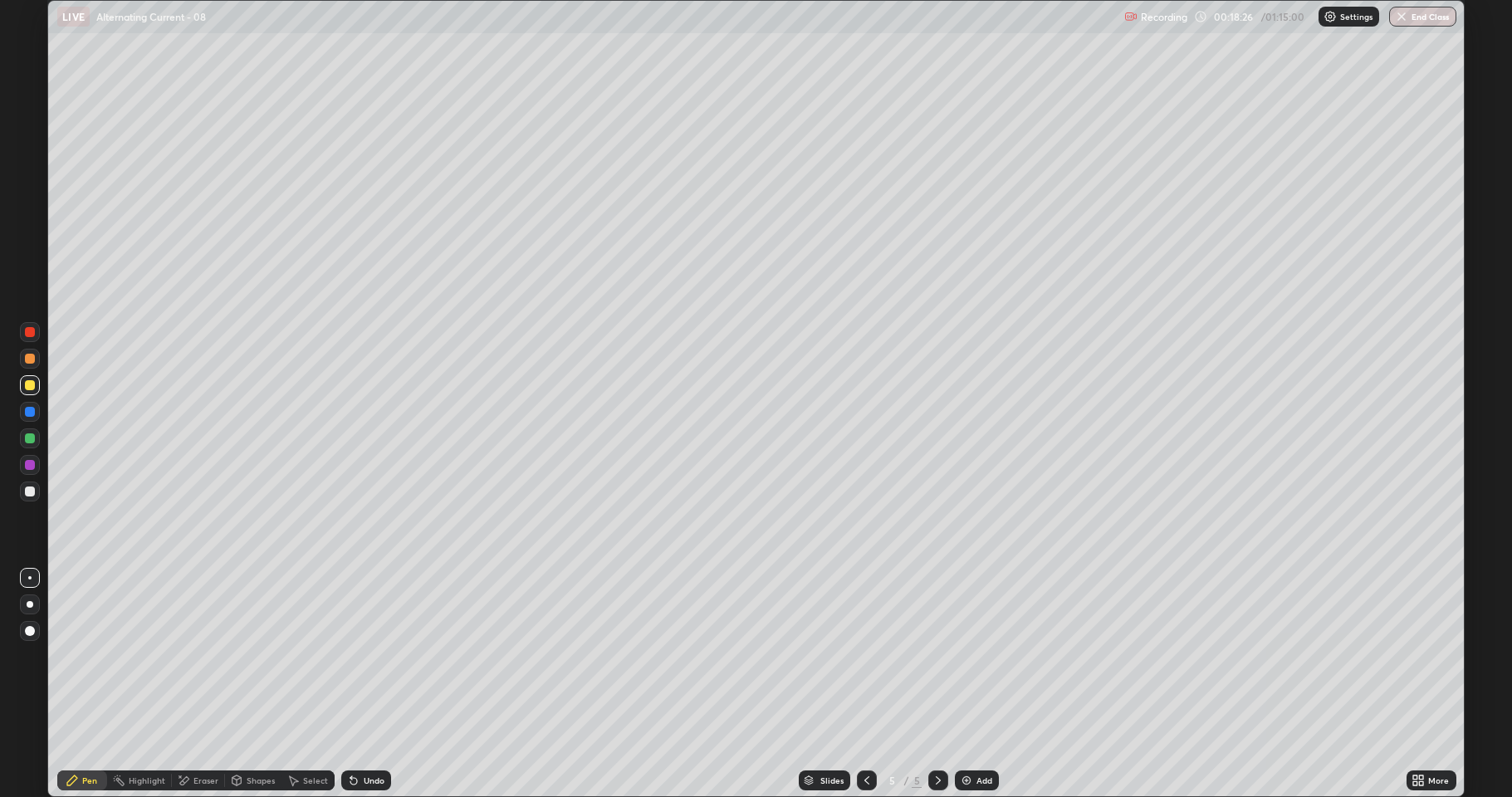
click at [32, 487] on div at bounding box center [29, 491] width 10 height 10
click at [984, 735] on div "Add" at bounding box center [984, 779] width 16 height 8
click at [32, 385] on div at bounding box center [29, 385] width 10 height 10
click at [32, 441] on div at bounding box center [29, 438] width 10 height 10
click at [27, 384] on div at bounding box center [29, 385] width 10 height 10
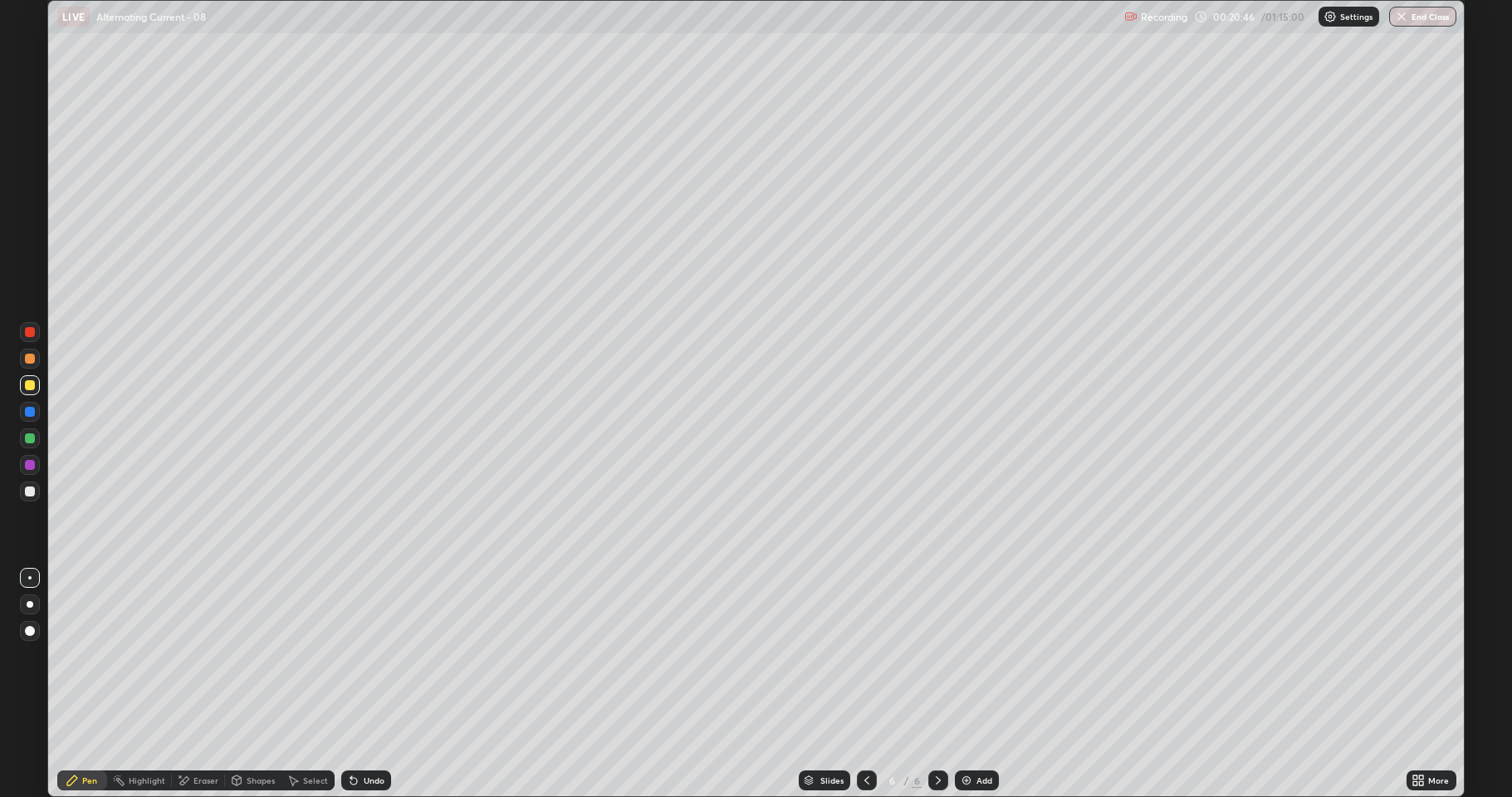
click at [27, 438] on div at bounding box center [29, 438] width 10 height 10
click at [303, 735] on div "Select" at bounding box center [316, 779] width 25 height 8
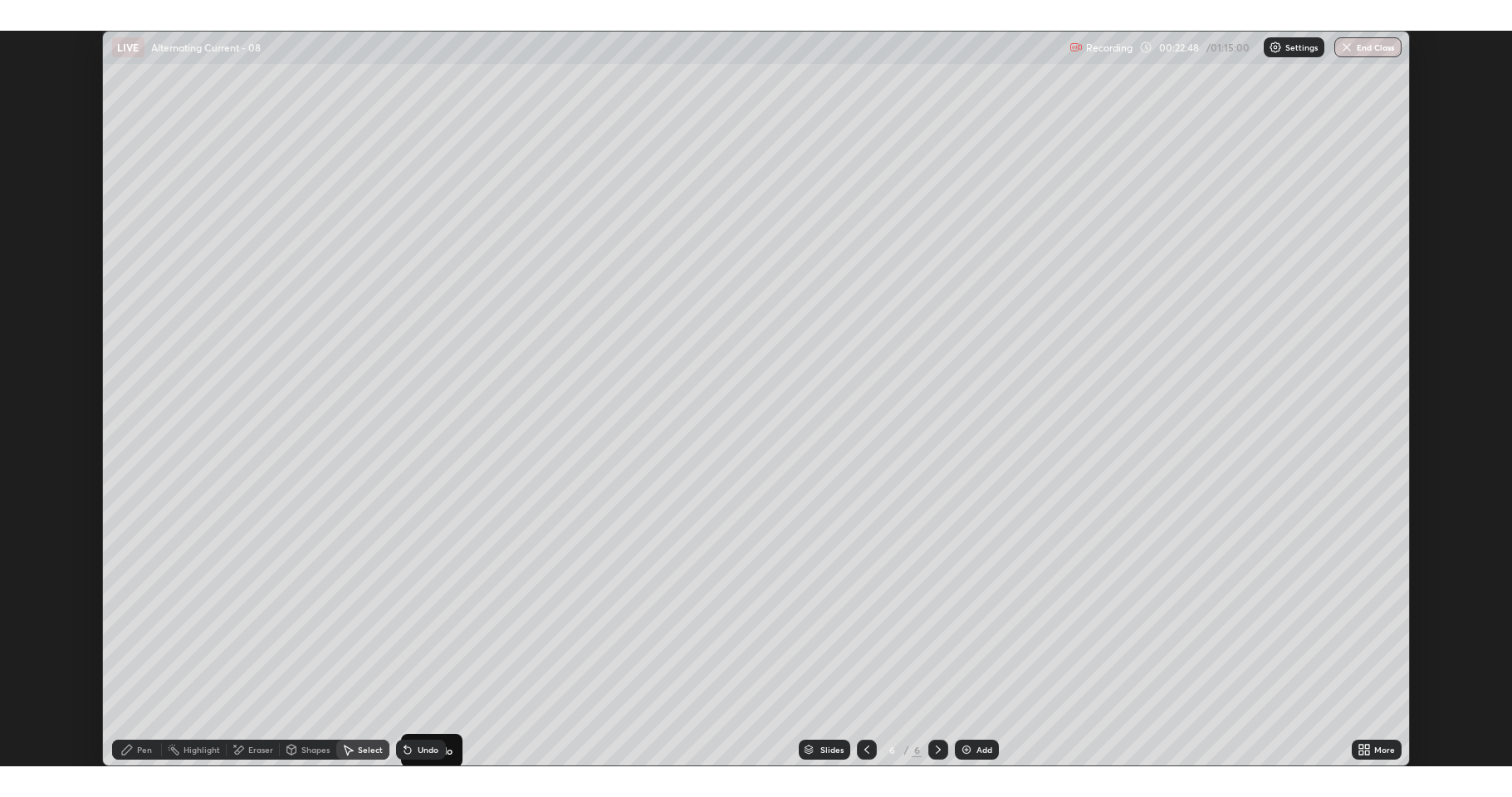
scroll to position [82269, 81517]
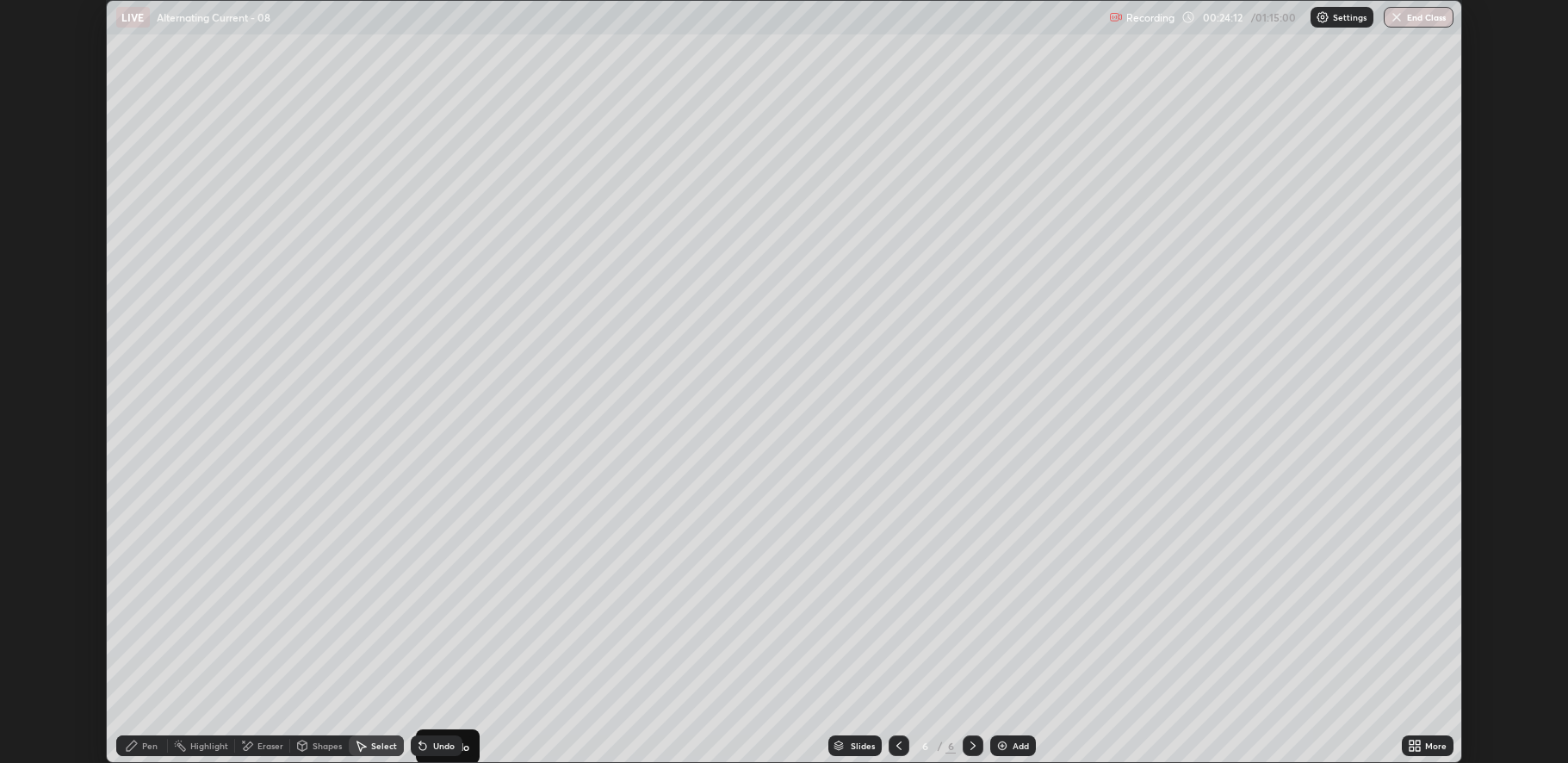
click at [138, 736] on div "Pen" at bounding box center [142, 746] width 52 height 20
click at [1424, 735] on div "More" at bounding box center [1427, 745] width 52 height 34
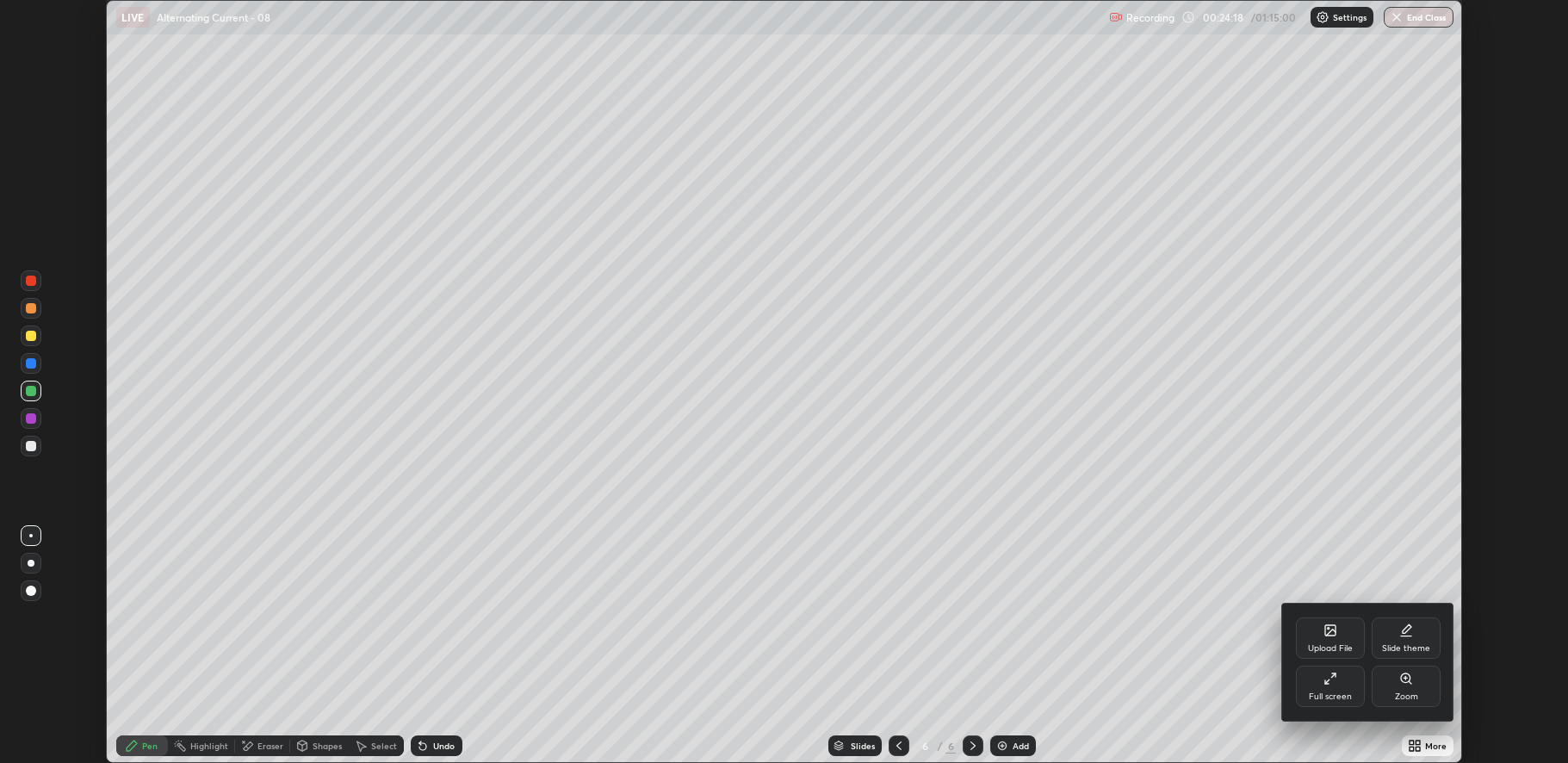
click at [1345, 683] on div "Full screen" at bounding box center [1330, 686] width 69 height 41
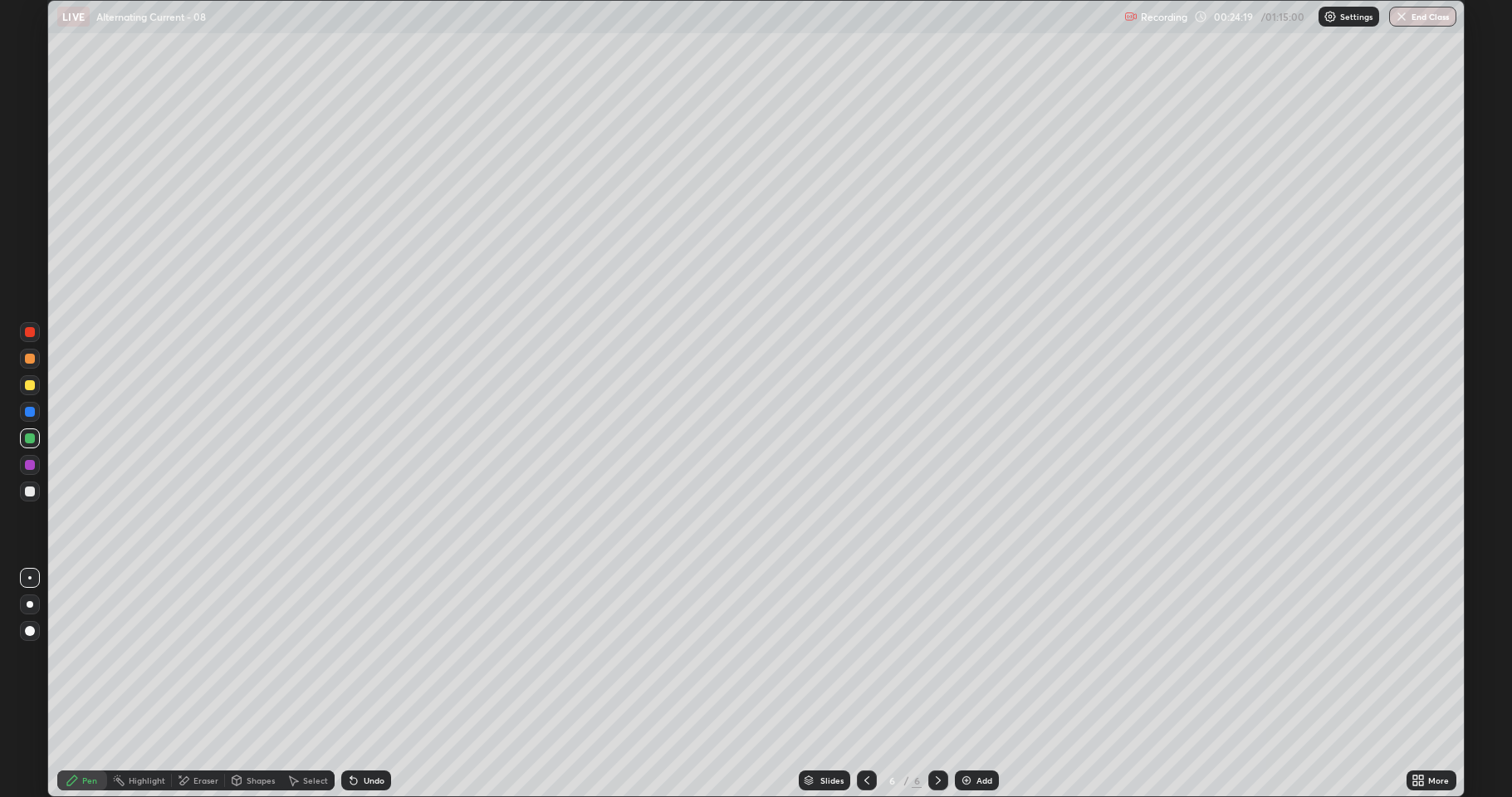
scroll to position [797, 1512]
click at [27, 501] on div at bounding box center [29, 491] width 20 height 20
click at [967, 735] on img at bounding box center [966, 780] width 13 height 13
click at [985, 735] on div "Add" at bounding box center [984, 779] width 16 height 8
click at [27, 441] on div at bounding box center [29, 438] width 10 height 10
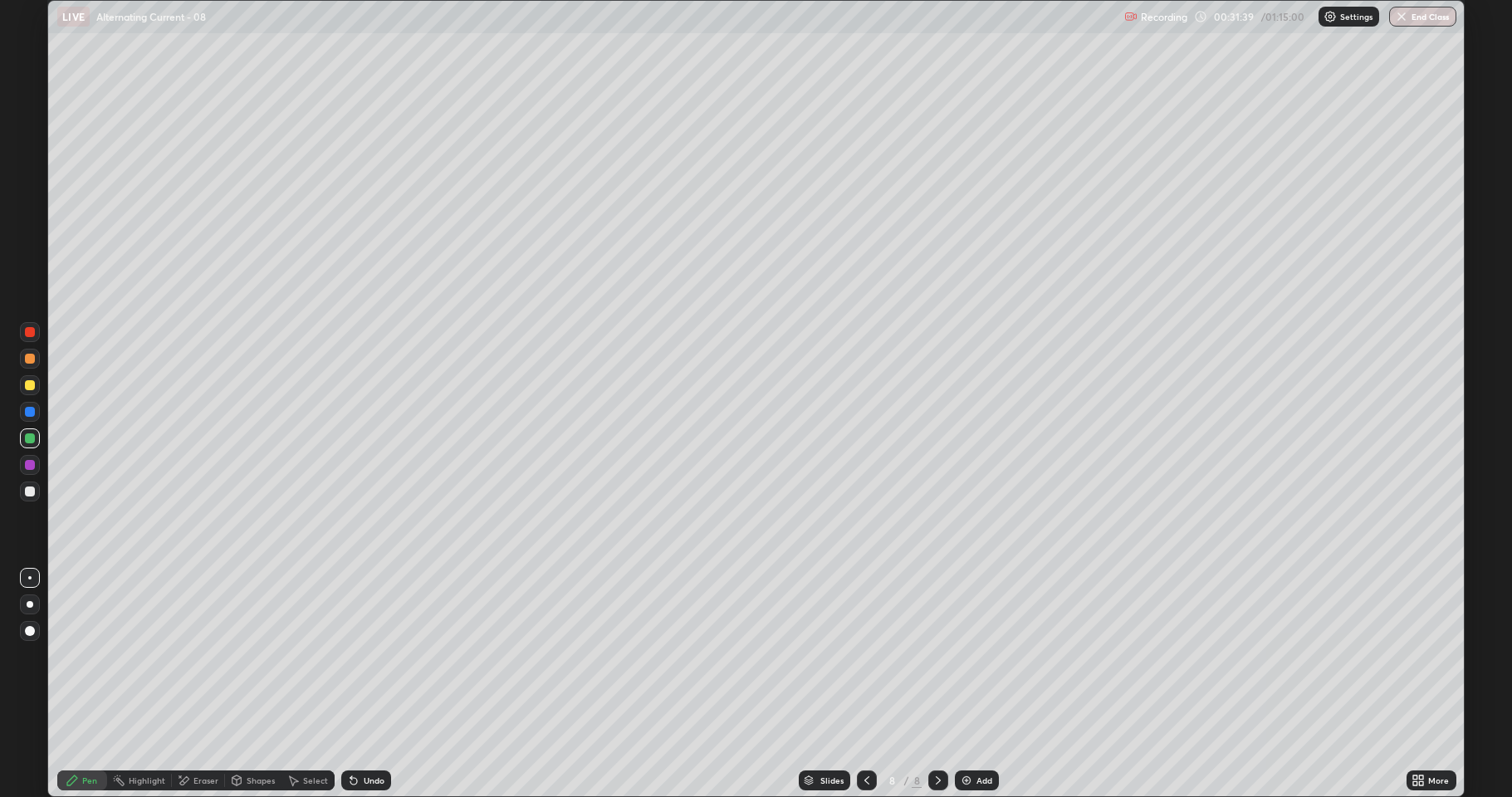
click at [990, 735] on div "Add" at bounding box center [984, 779] width 16 height 8
click at [34, 492] on div at bounding box center [29, 491] width 10 height 10
click at [201, 735] on div "Eraser" at bounding box center [206, 779] width 25 height 8
click at [27, 720] on icon at bounding box center [27, 720] width 2 height 2
click at [93, 735] on div "Pen" at bounding box center [82, 780] width 50 height 20
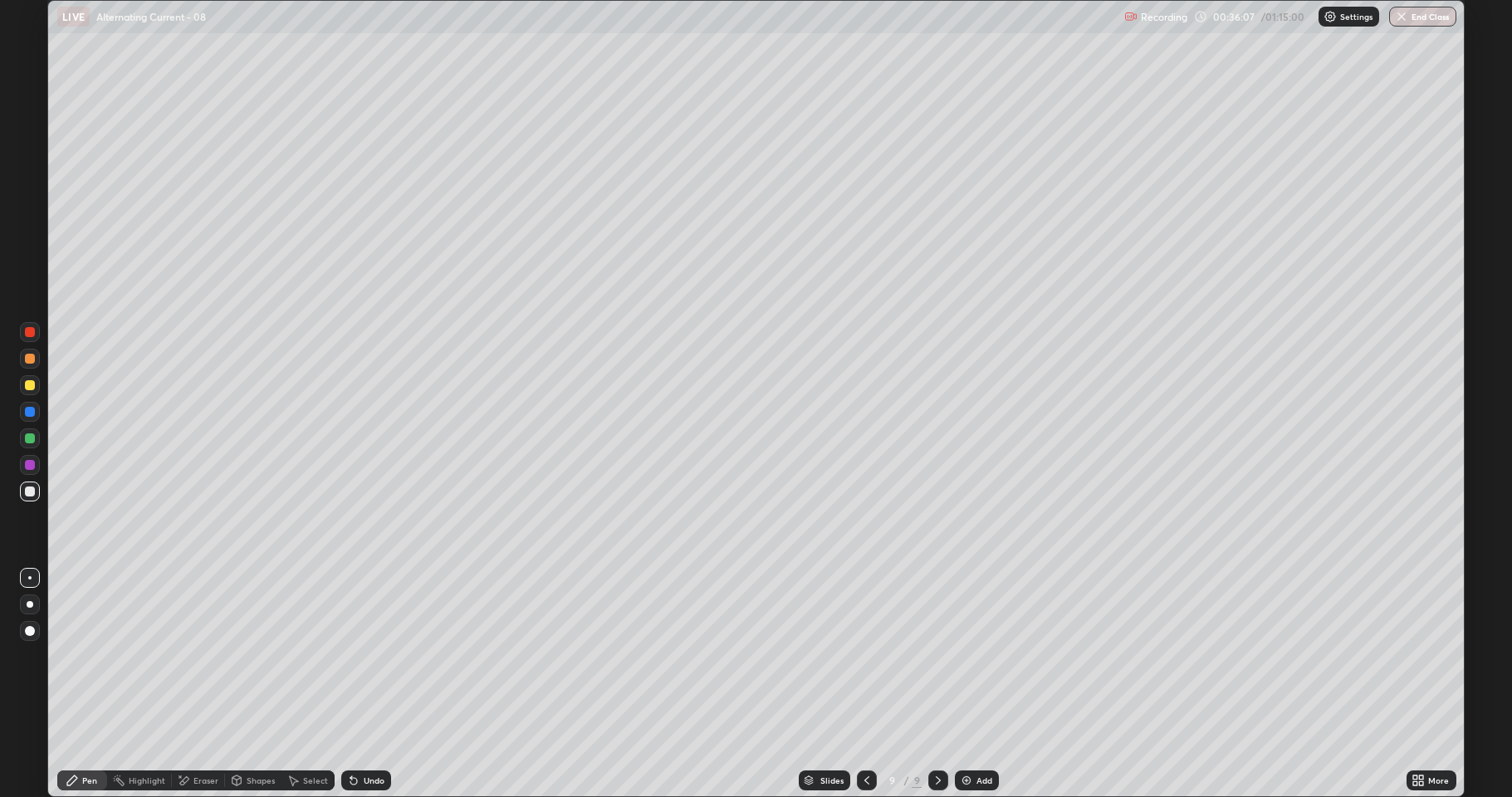
click at [960, 735] on img at bounding box center [966, 780] width 13 height 13
click at [31, 439] on div at bounding box center [29, 438] width 10 height 10
click at [29, 387] on div at bounding box center [29, 385] width 10 height 10
click at [973, 735] on div "Add" at bounding box center [978, 780] width 44 height 20
click at [30, 359] on div at bounding box center [29, 358] width 10 height 10
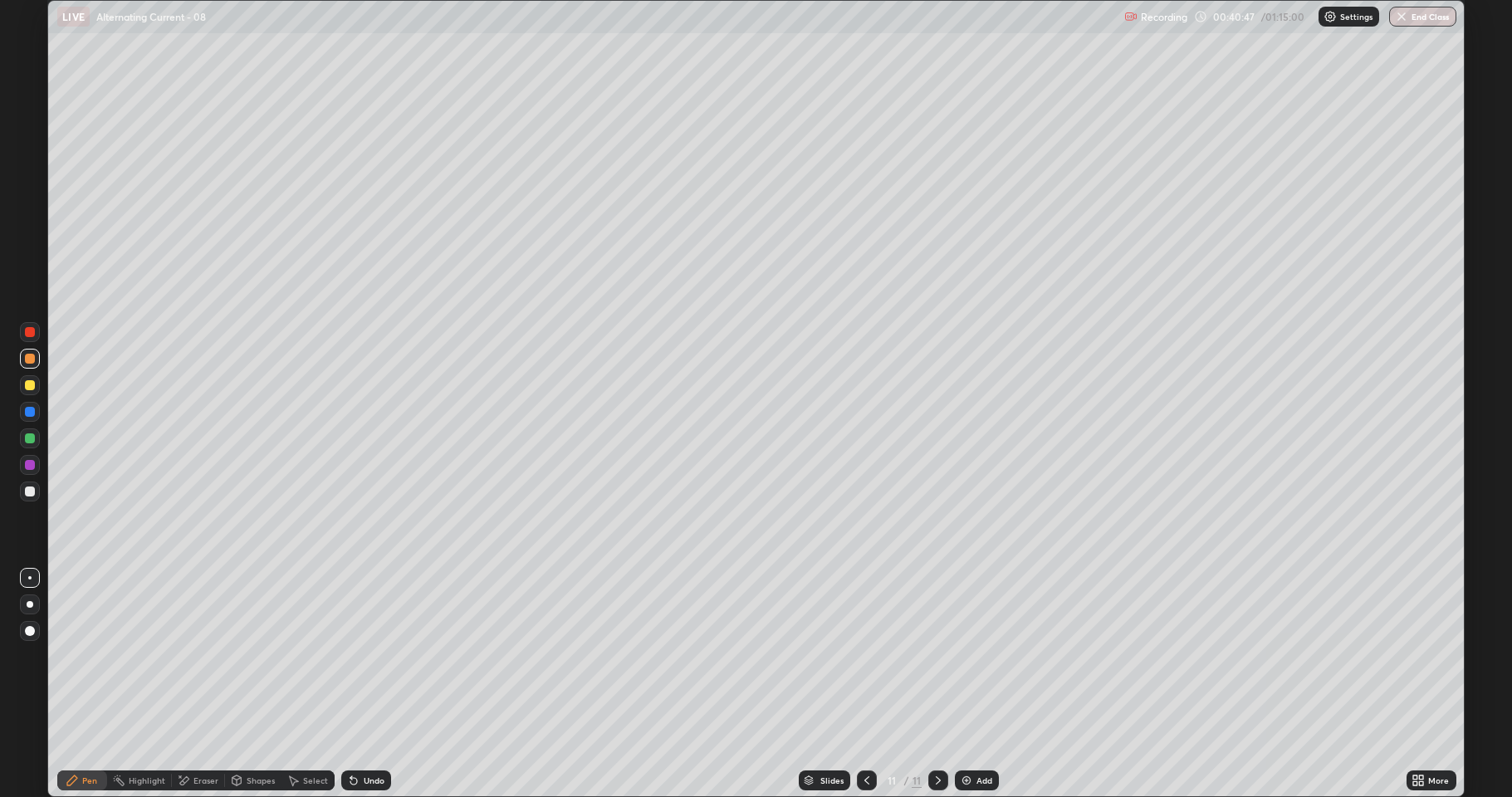
click at [27, 384] on div at bounding box center [29, 385] width 10 height 10
click at [29, 488] on div at bounding box center [29, 491] width 10 height 10
click at [31, 383] on div at bounding box center [29, 385] width 10 height 10
click at [33, 442] on div at bounding box center [29, 438] width 20 height 20
click at [26, 493] on div at bounding box center [29, 491] width 10 height 10
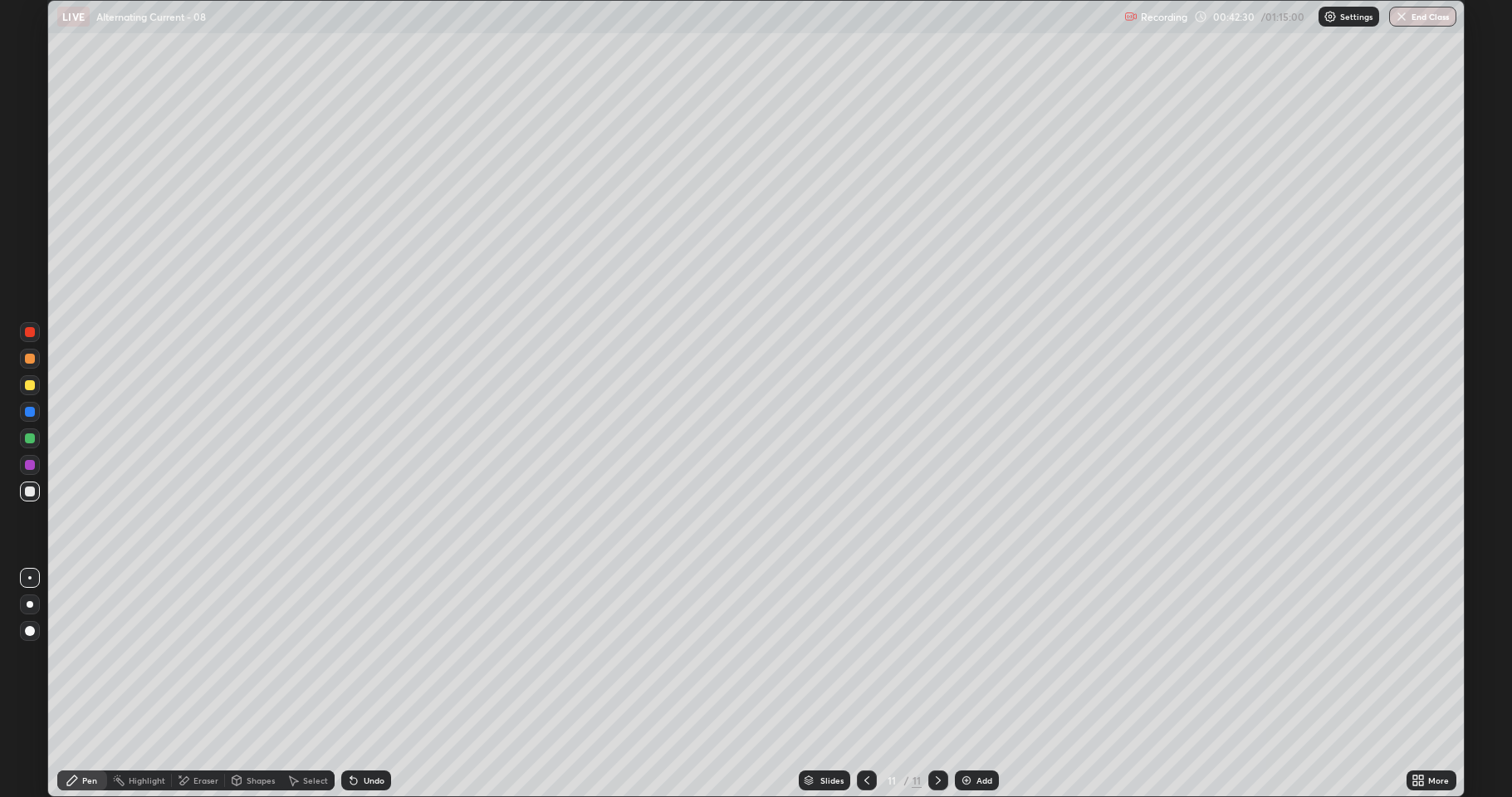
click at [33, 440] on div at bounding box center [29, 438] width 10 height 10
click at [961, 735] on div "Add" at bounding box center [977, 780] width 44 height 20
click at [33, 383] on div at bounding box center [29, 385] width 10 height 10
click at [28, 415] on div at bounding box center [29, 411] width 10 height 10
click at [976, 735] on div "Add" at bounding box center [984, 779] width 16 height 8
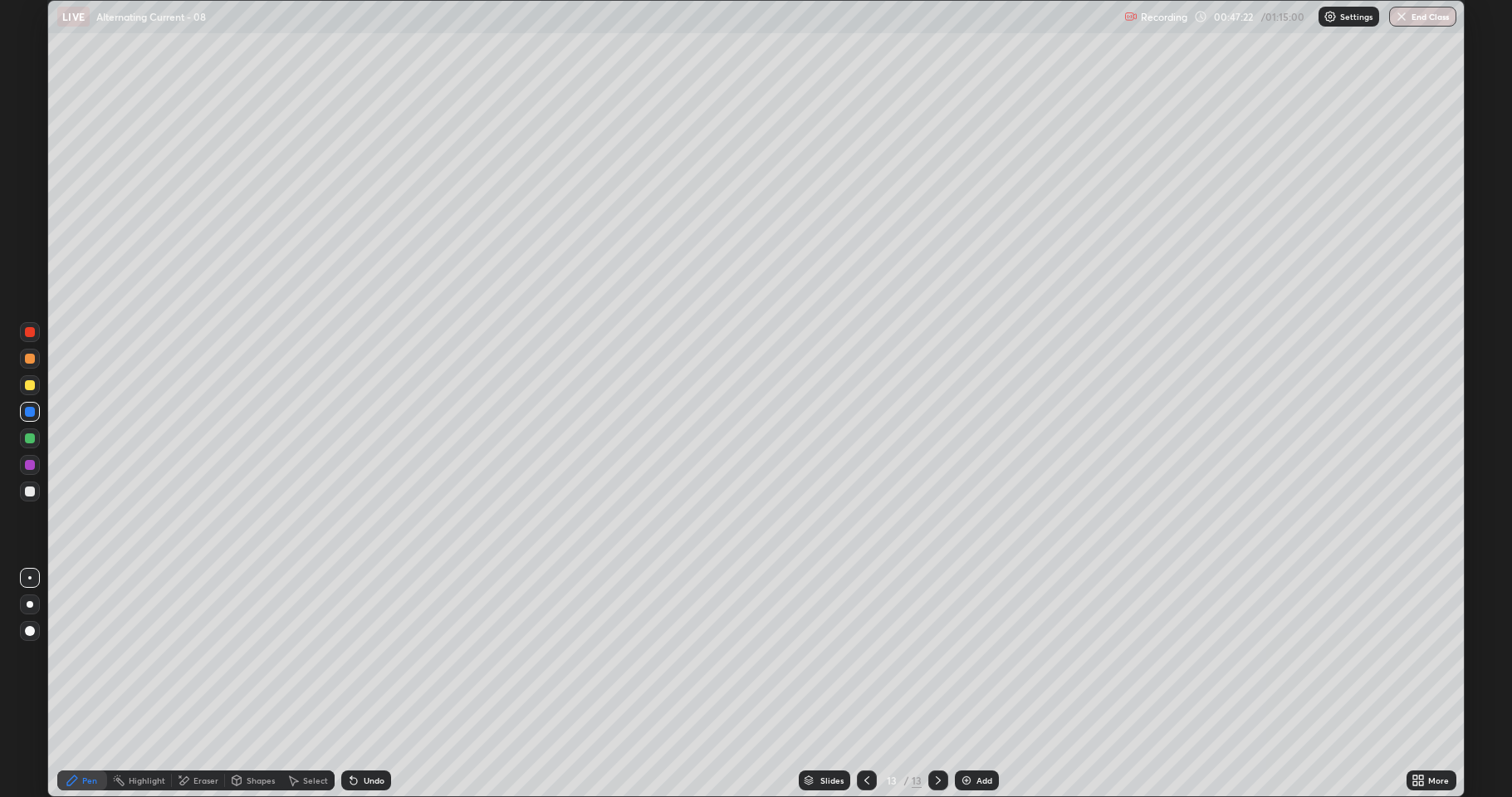
click at [30, 491] on div at bounding box center [29, 491] width 10 height 10
click at [31, 359] on div at bounding box center [29, 358] width 10 height 10
click at [29, 488] on div at bounding box center [29, 491] width 10 height 10
click at [32, 385] on div at bounding box center [29, 385] width 10 height 10
click at [973, 735] on div "Add" at bounding box center [977, 780] width 44 height 20
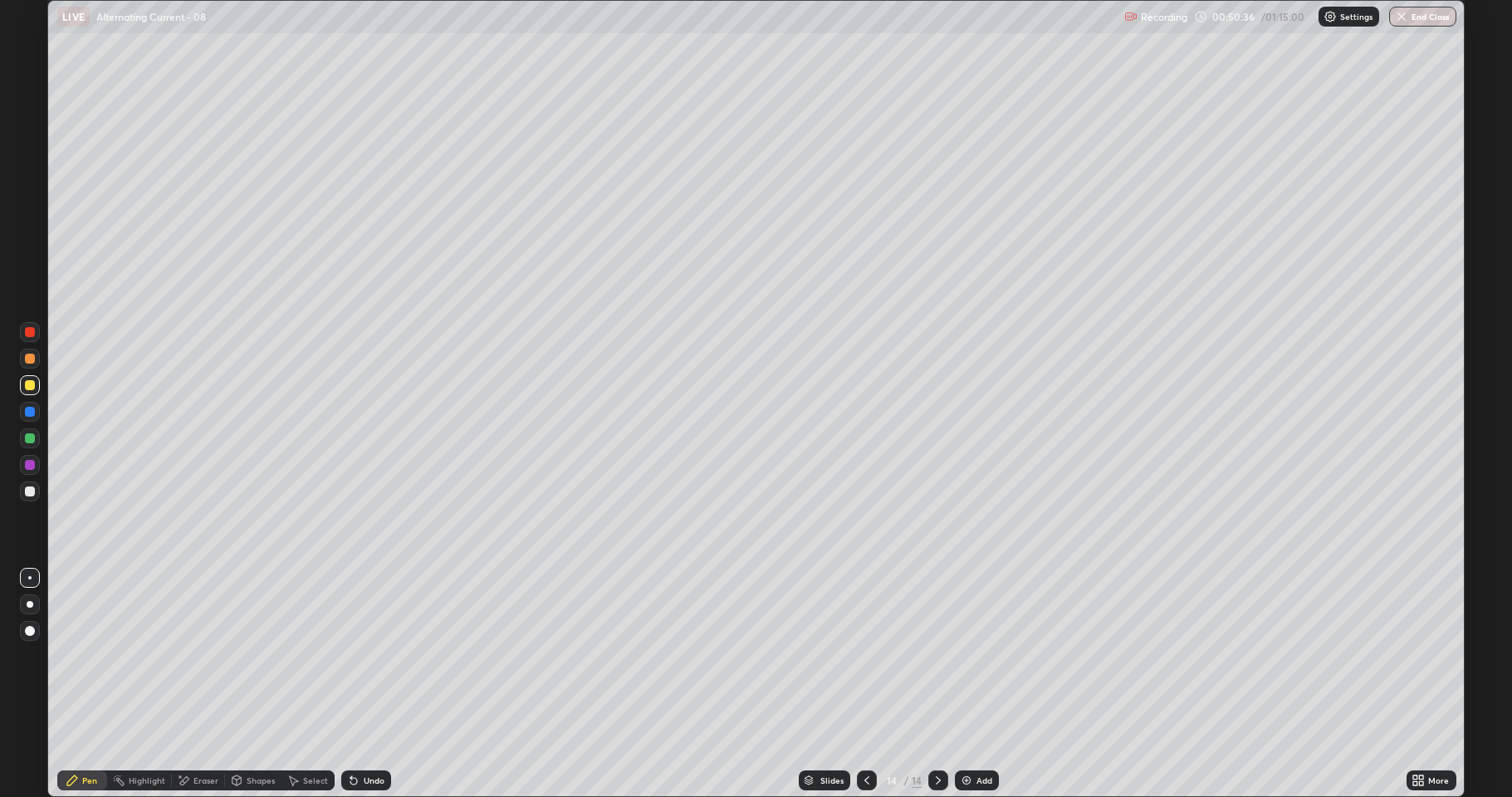
click at [33, 439] on div at bounding box center [29, 438] width 10 height 10
click at [970, 735] on div "Add" at bounding box center [977, 780] width 44 height 20
click at [34, 382] on div at bounding box center [29, 385] width 10 height 10
click at [29, 408] on div at bounding box center [29, 411] width 10 height 10
click at [960, 735] on img at bounding box center [966, 780] width 13 height 13
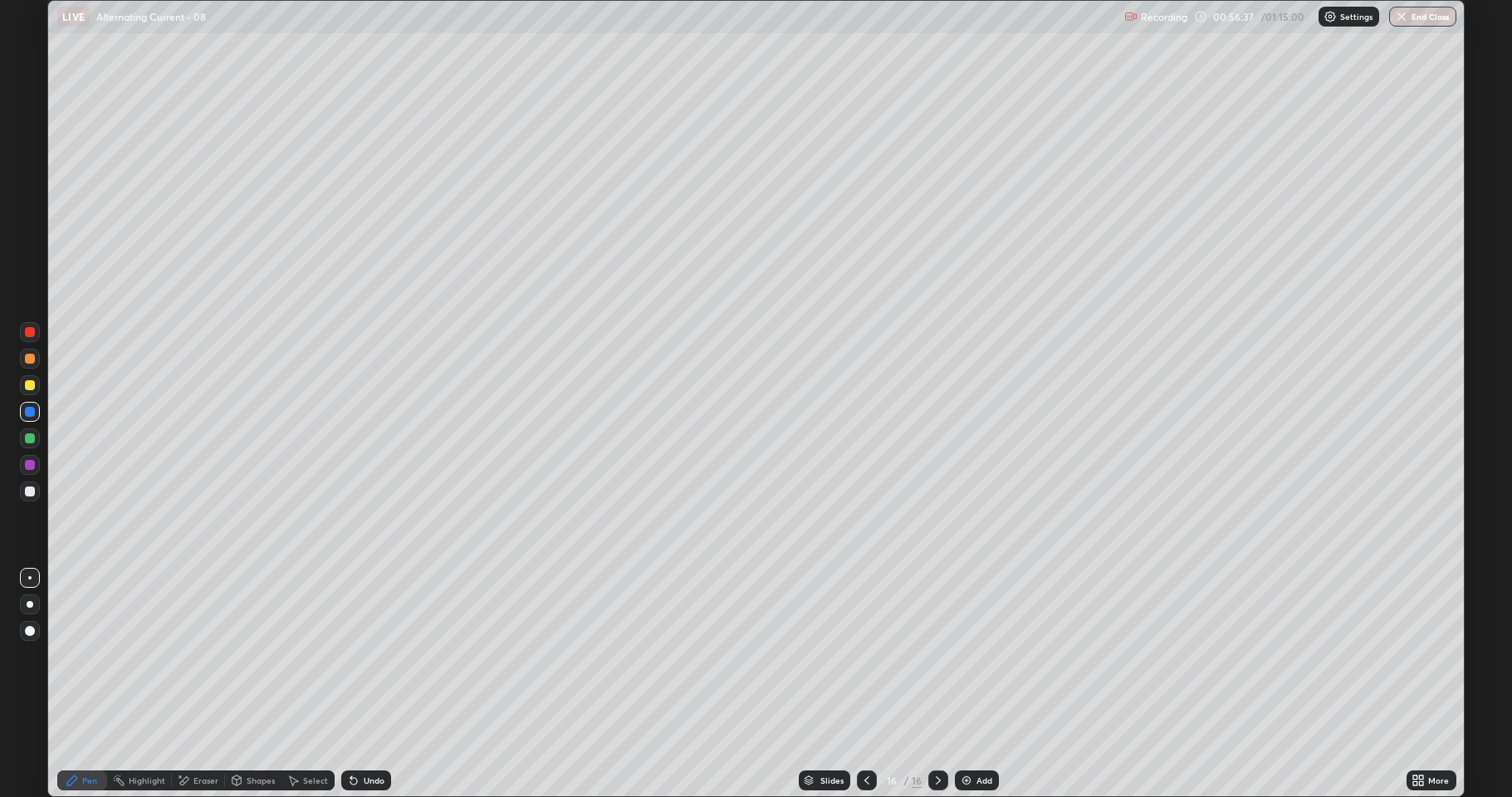
click at [31, 384] on div at bounding box center [29, 385] width 10 height 10
click at [27, 439] on div at bounding box center [29, 438] width 10 height 10
click at [26, 386] on div at bounding box center [29, 385] width 10 height 10
click at [372, 735] on div "Undo" at bounding box center [373, 779] width 20 height 8
click at [963, 735] on img at bounding box center [966, 780] width 13 height 13
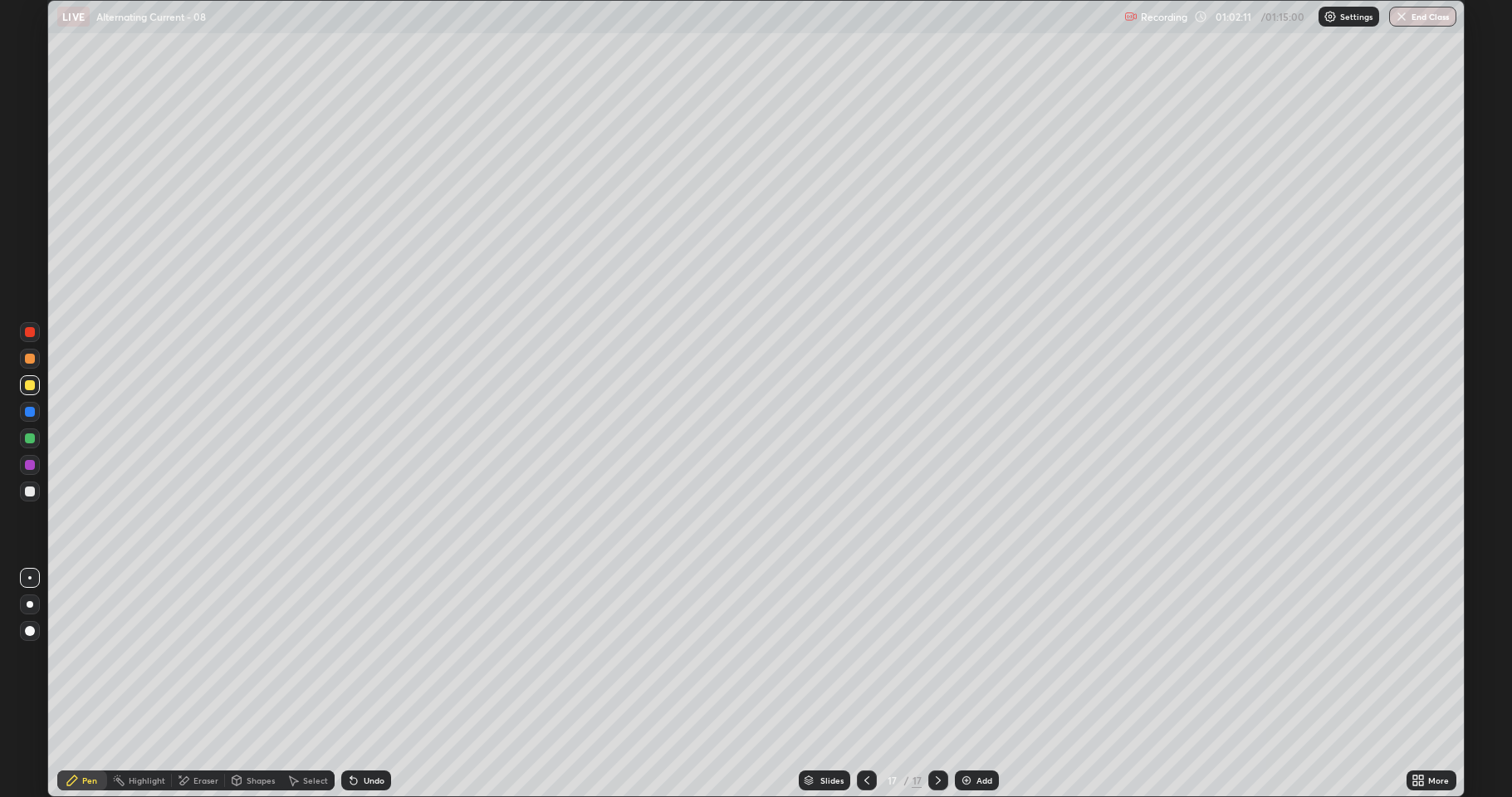
click at [972, 735] on div "Add" at bounding box center [977, 780] width 44 height 20
click at [30, 358] on div at bounding box center [29, 358] width 10 height 10
click at [27, 487] on div at bounding box center [29, 491] width 10 height 10
click at [28, 489] on div at bounding box center [29, 491] width 10 height 10
click at [33, 442] on div at bounding box center [29, 438] width 10 height 10
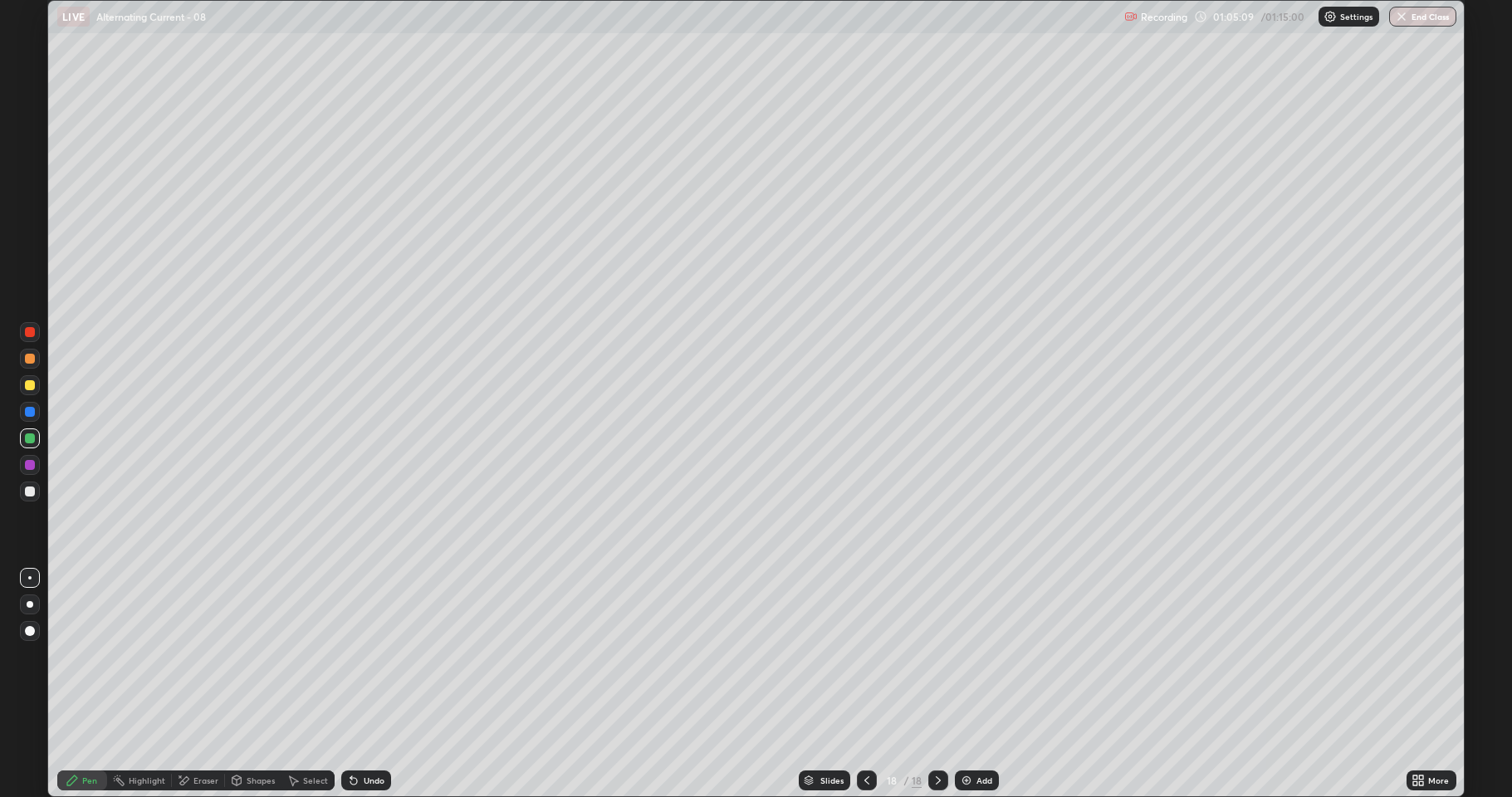
click at [976, 735] on div "Add" at bounding box center [984, 779] width 16 height 8
click at [1434, 17] on button "End Class" at bounding box center [1422, 16] width 67 height 20
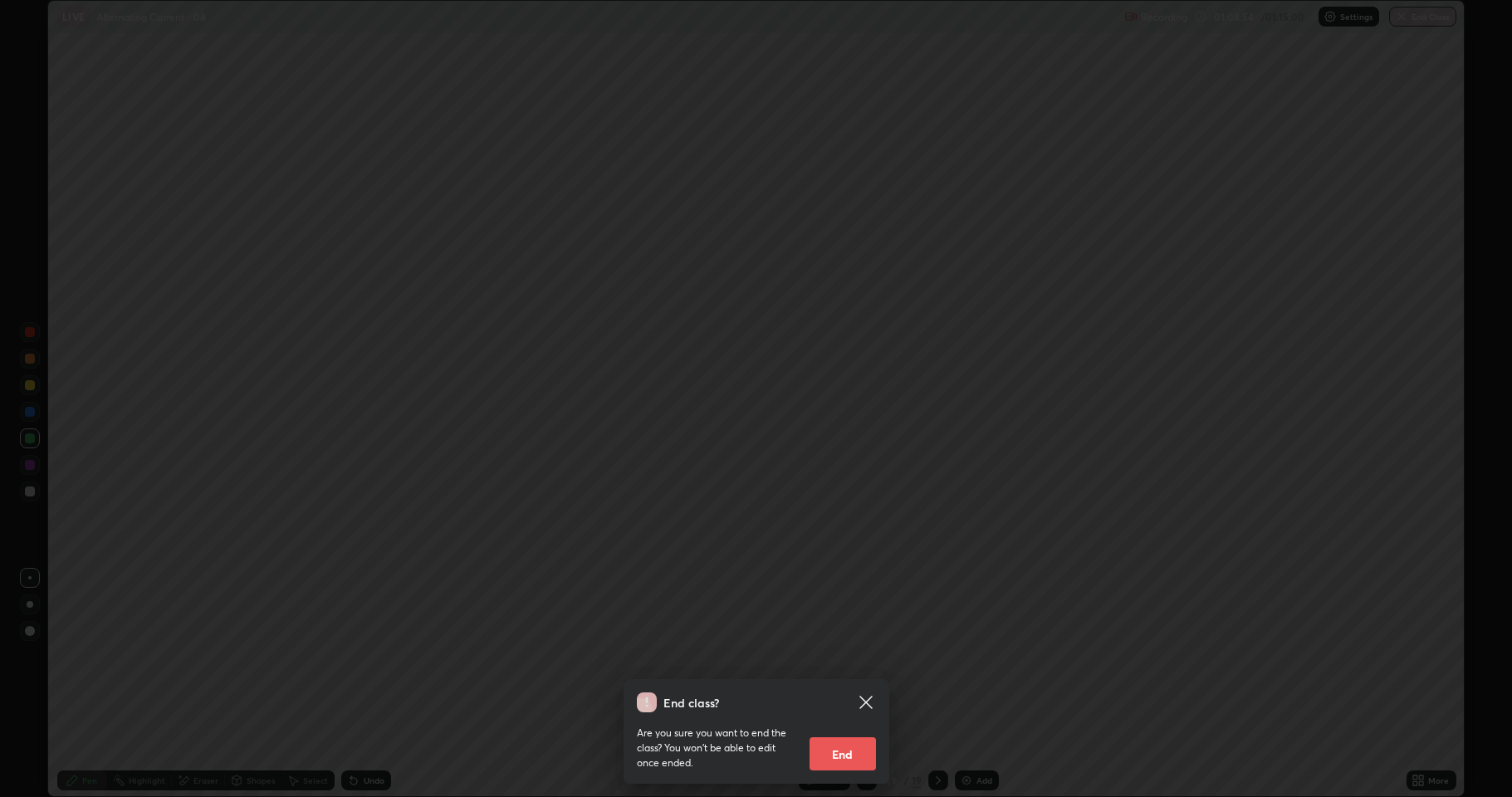
click at [839, 735] on button "End" at bounding box center [842, 753] width 67 height 33
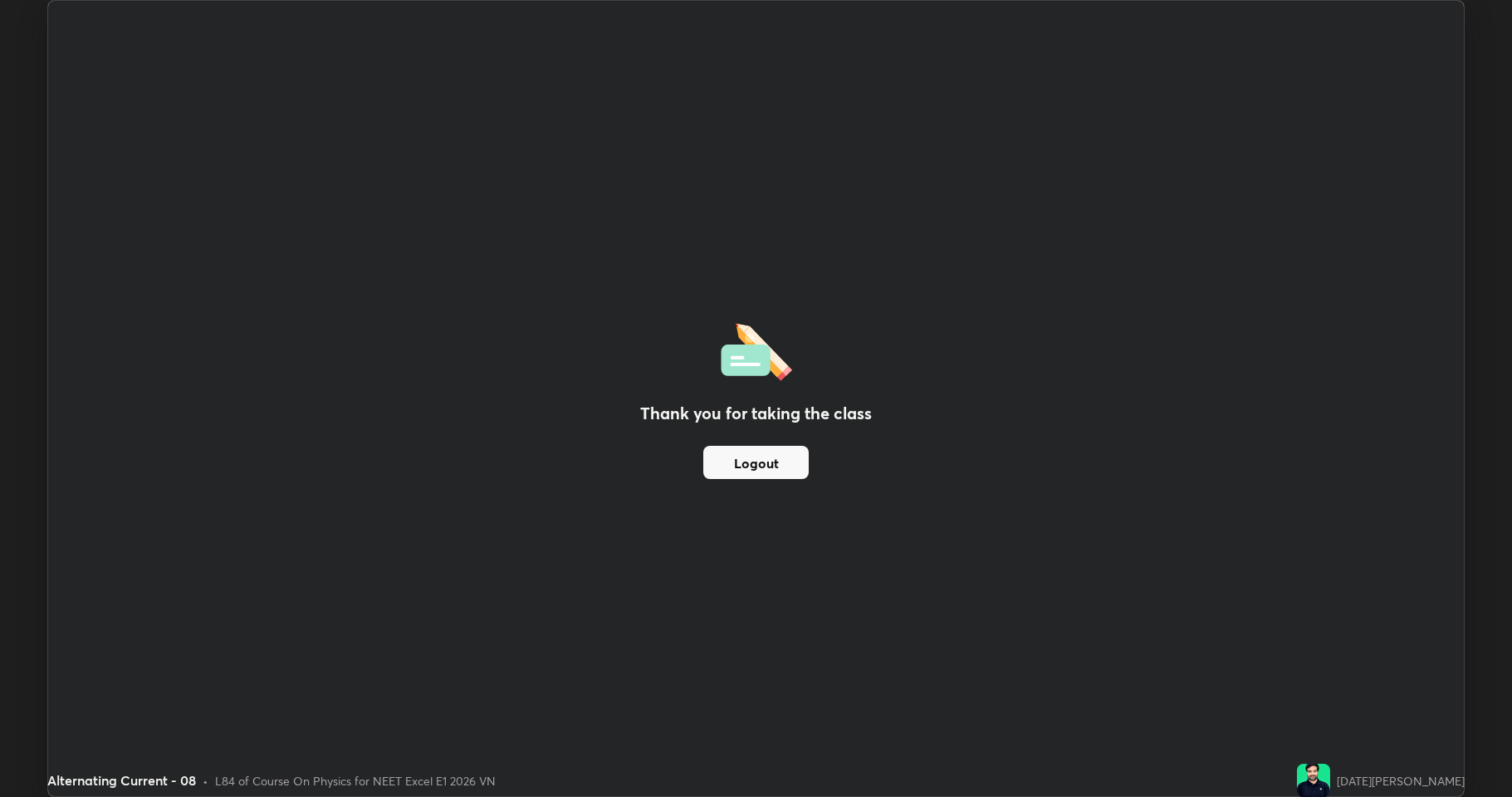
click at [754, 449] on button "Logout" at bounding box center [756, 462] width 106 height 33
